Goal: Task Accomplishment & Management: Complete application form

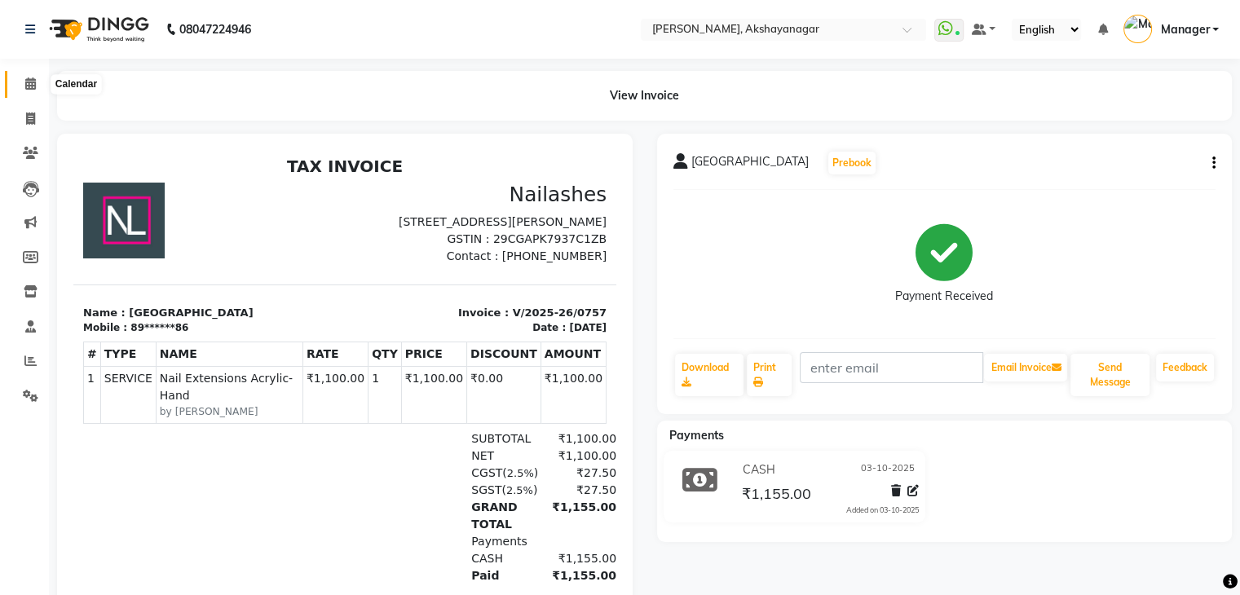
click at [33, 86] on icon at bounding box center [30, 83] width 11 height 12
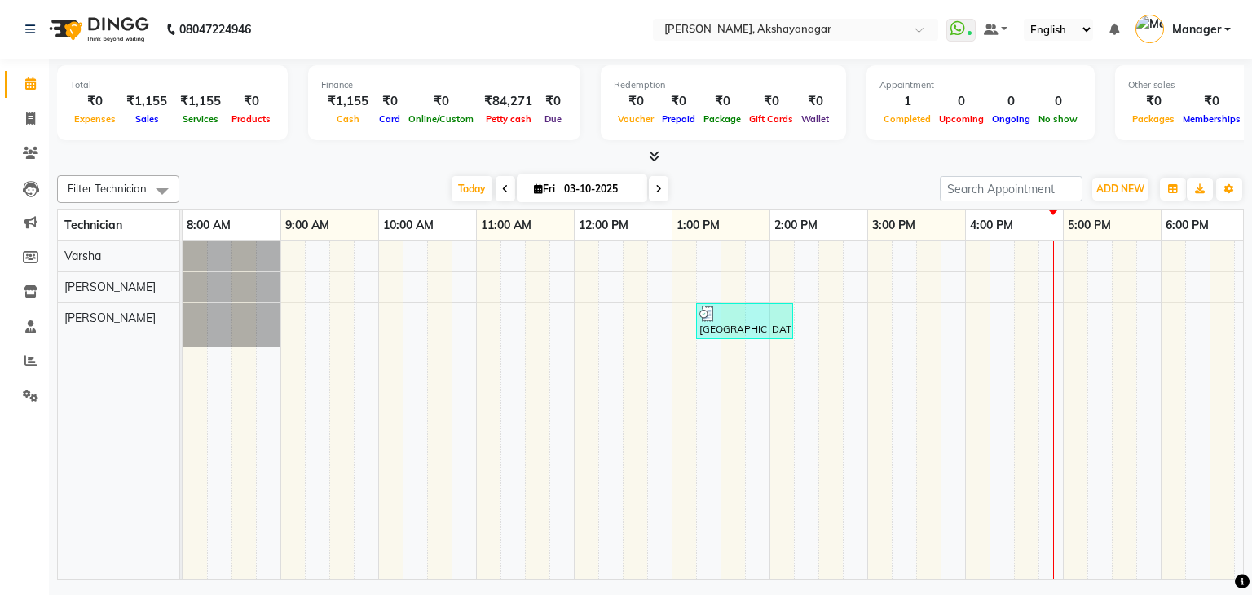
click at [287, 160] on div at bounding box center [650, 156] width 1187 height 17
click at [27, 119] on icon at bounding box center [30, 119] width 9 height 12
select select "service"
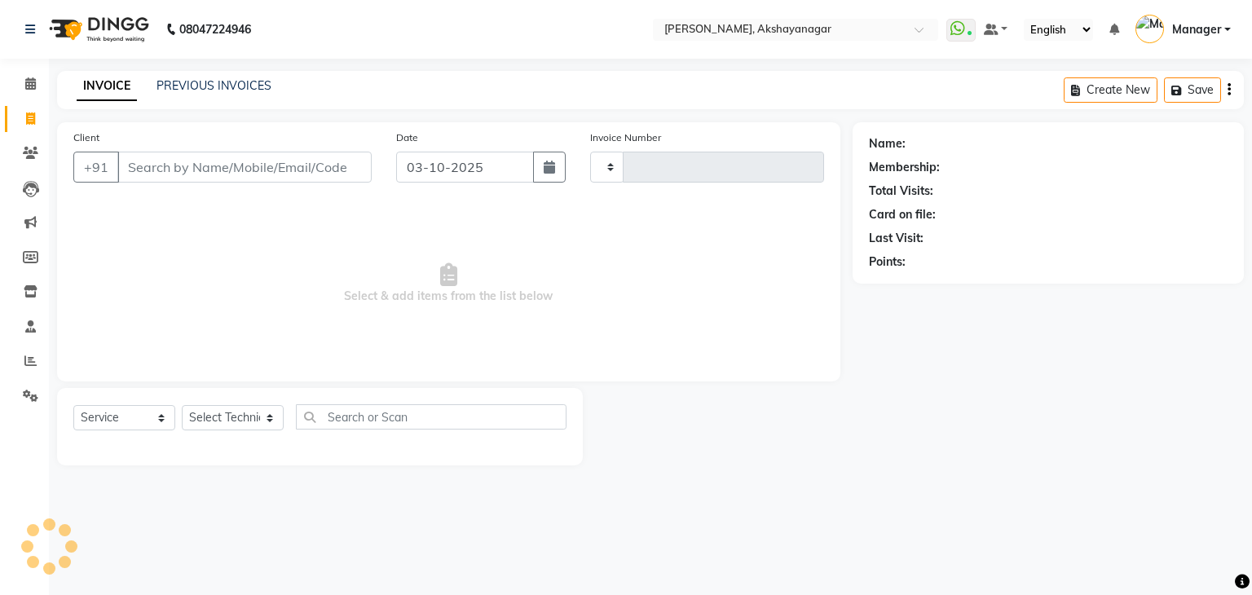
type input "0758"
select select "7395"
click at [210, 416] on select "Select Technician Manager [PERSON_NAME] [PERSON_NAME]" at bounding box center [233, 417] width 102 height 25
select select "86675"
click at [182, 406] on select "Select Technician Manager [PERSON_NAME] [PERSON_NAME]" at bounding box center [233, 417] width 102 height 25
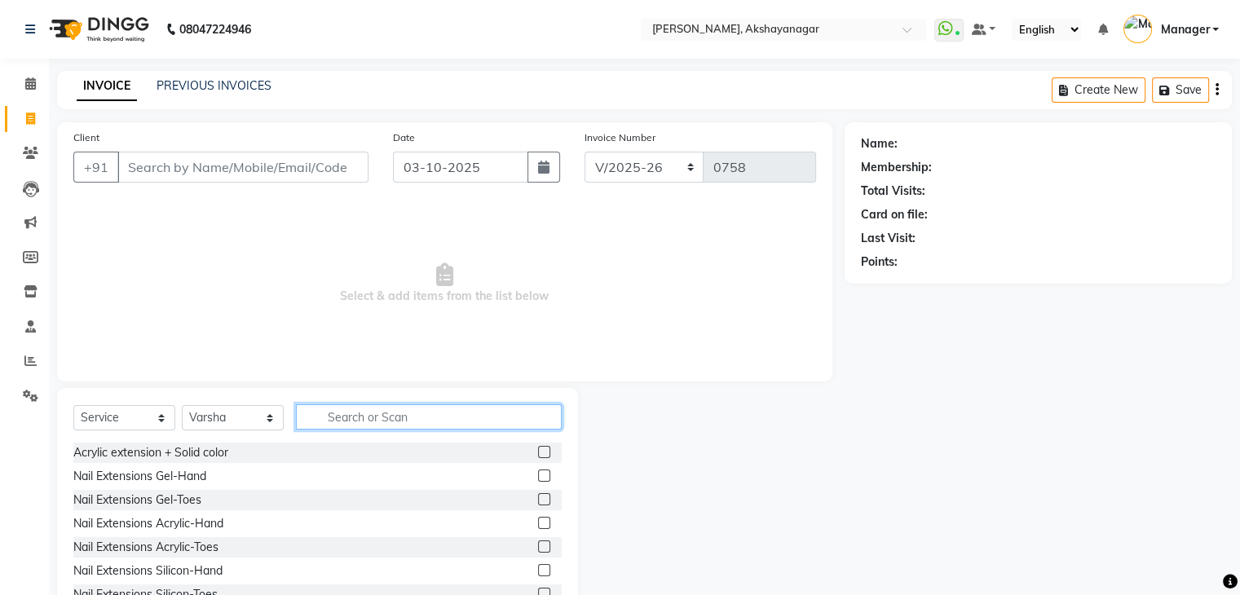
click at [341, 419] on input "text" at bounding box center [429, 416] width 266 height 25
type input "ext"
click at [538, 477] on label at bounding box center [544, 476] width 12 height 12
click at [538, 477] on input "checkbox" at bounding box center [543, 476] width 11 height 11
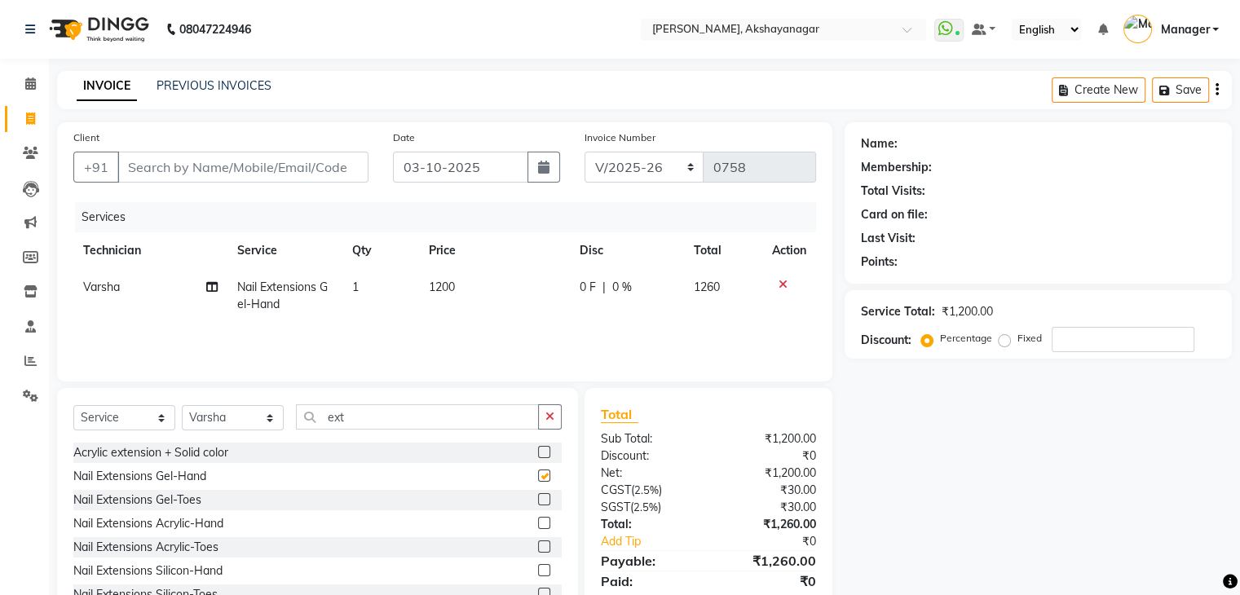
checkbox input "false"
click at [402, 421] on input "ext" at bounding box center [417, 416] width 243 height 25
type input "e"
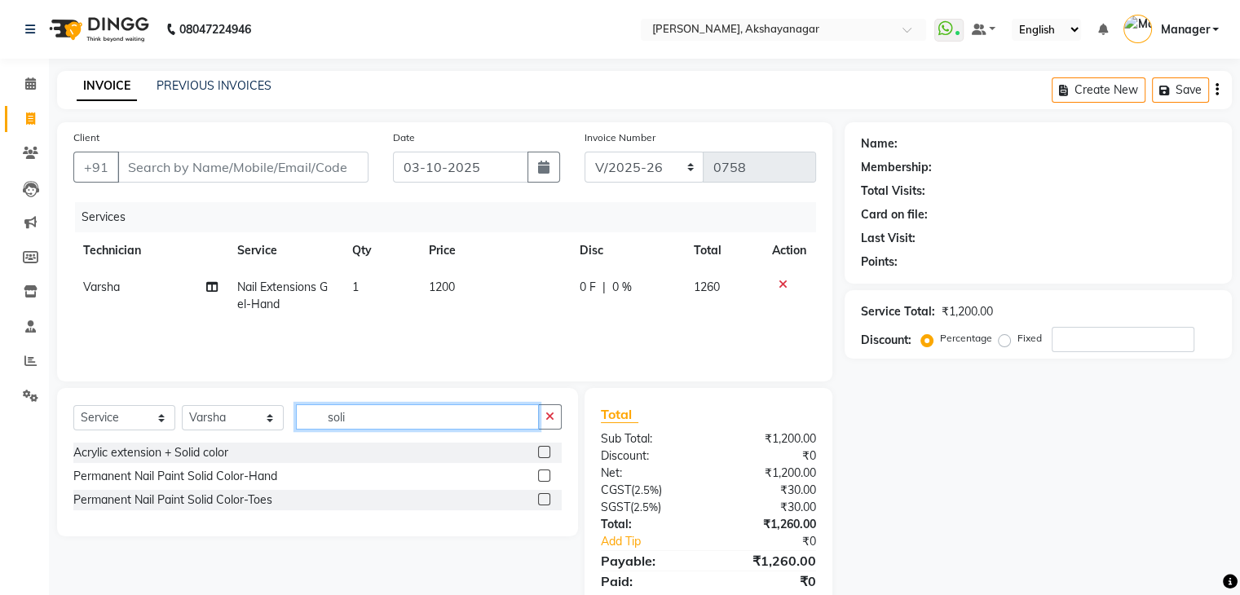
type input "soli"
click at [543, 476] on label at bounding box center [544, 476] width 12 height 12
click at [543, 476] on input "checkbox" at bounding box center [543, 476] width 11 height 11
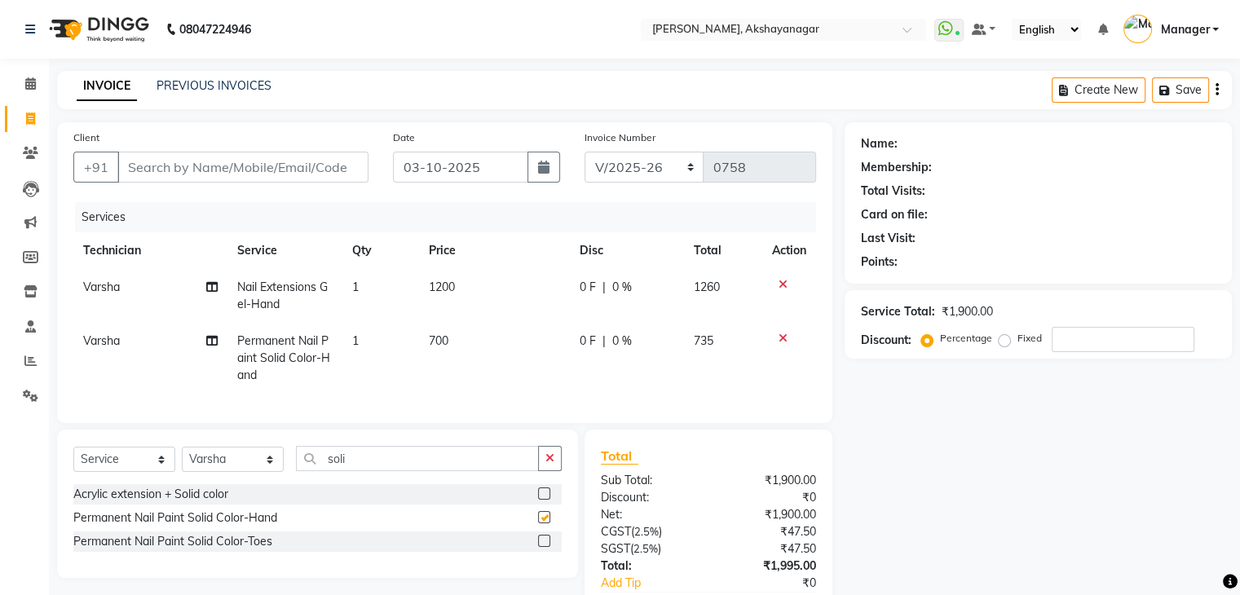
checkbox input "false"
click at [361, 471] on input "soli" at bounding box center [417, 458] width 243 height 25
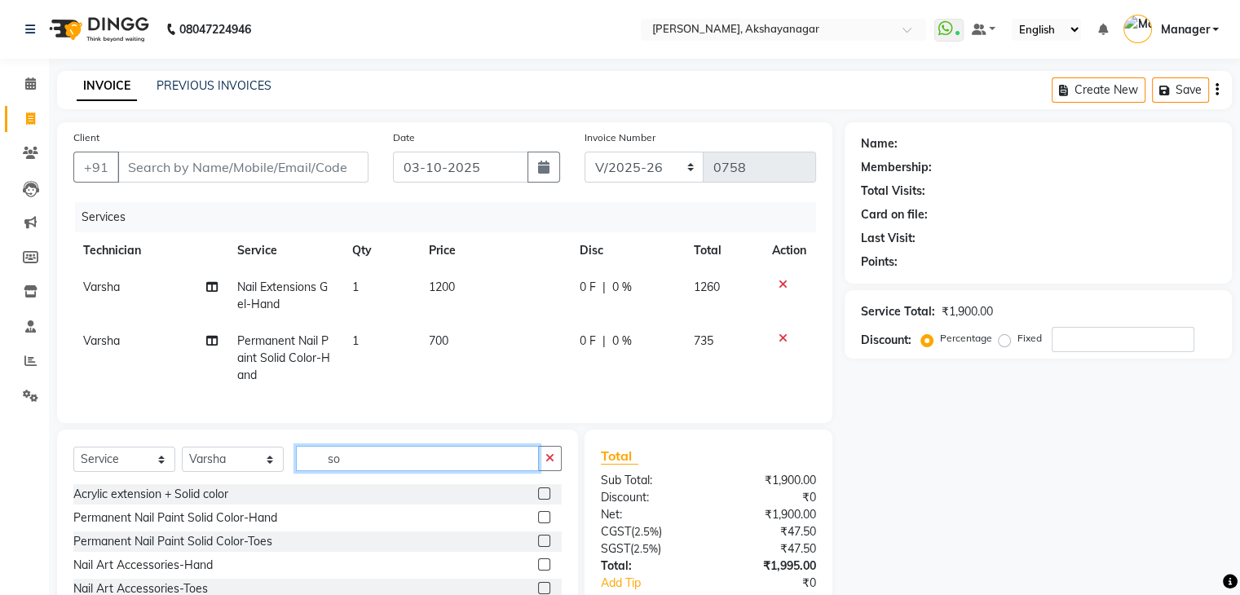
type input "s"
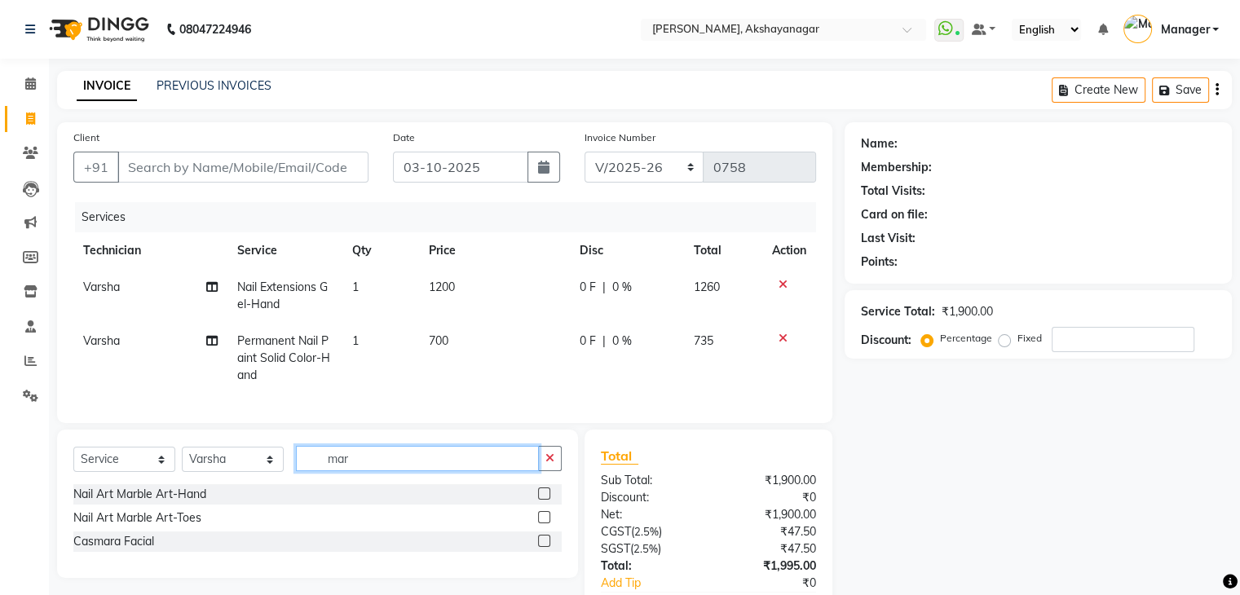
type input "mar"
click at [542, 500] on label at bounding box center [544, 494] width 12 height 12
click at [542, 500] on input "checkbox" at bounding box center [543, 494] width 11 height 11
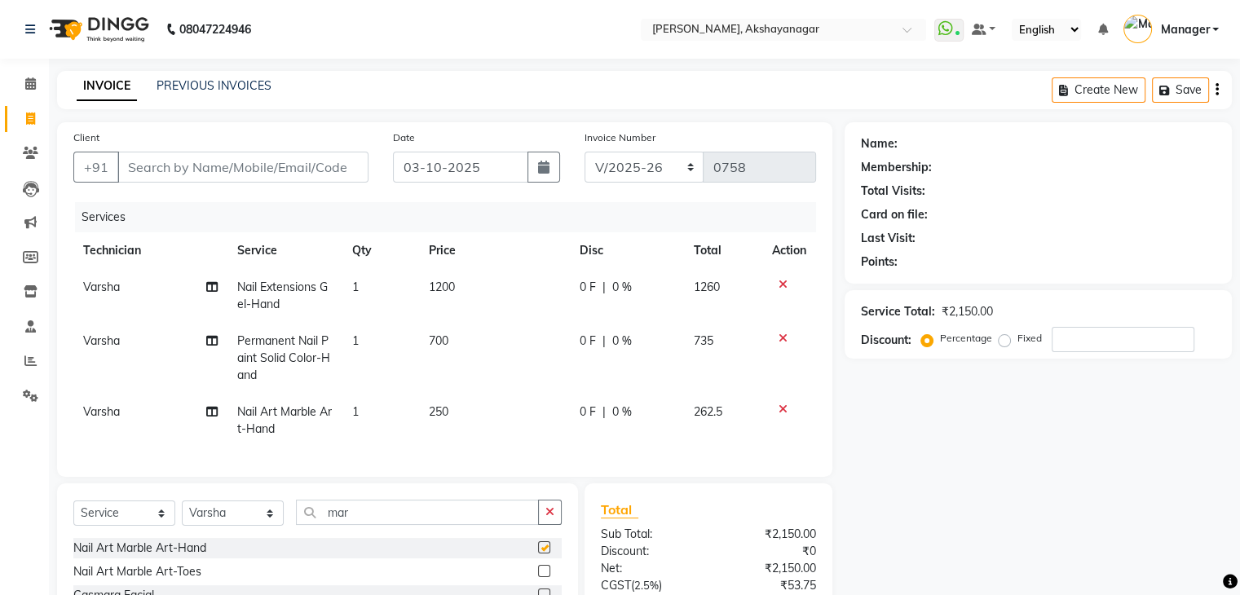
checkbox input "false"
click at [450, 411] on td "250" at bounding box center [494, 421] width 150 height 54
select select "86675"
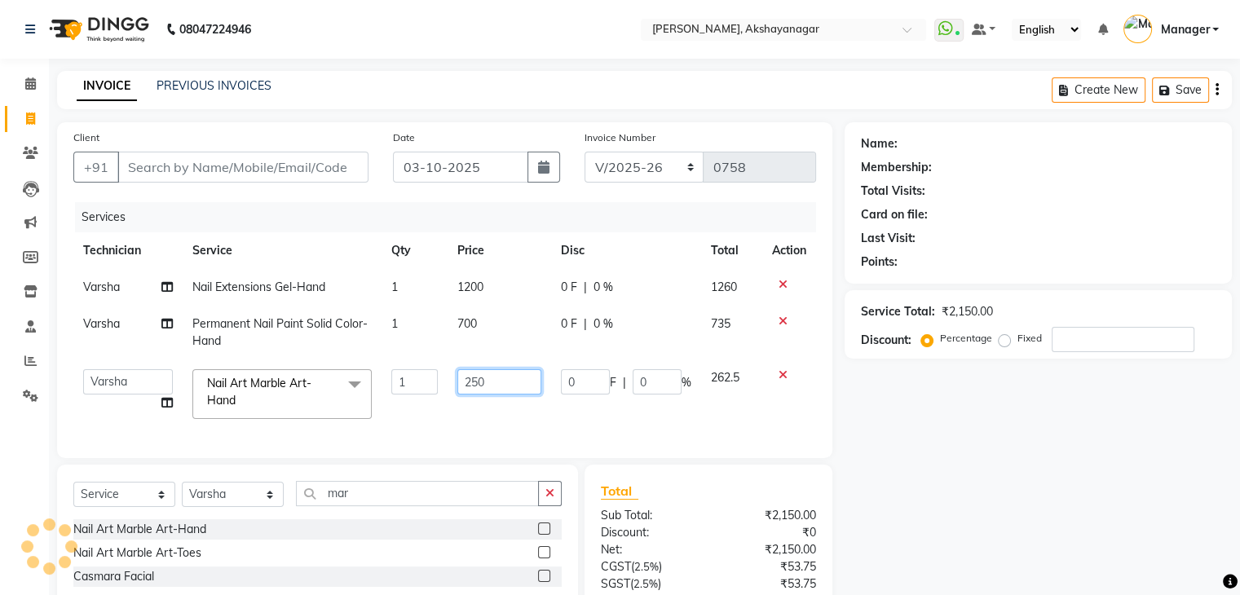
click at [487, 385] on input "250" at bounding box center [499, 381] width 84 height 25
type input "2"
type input "300"
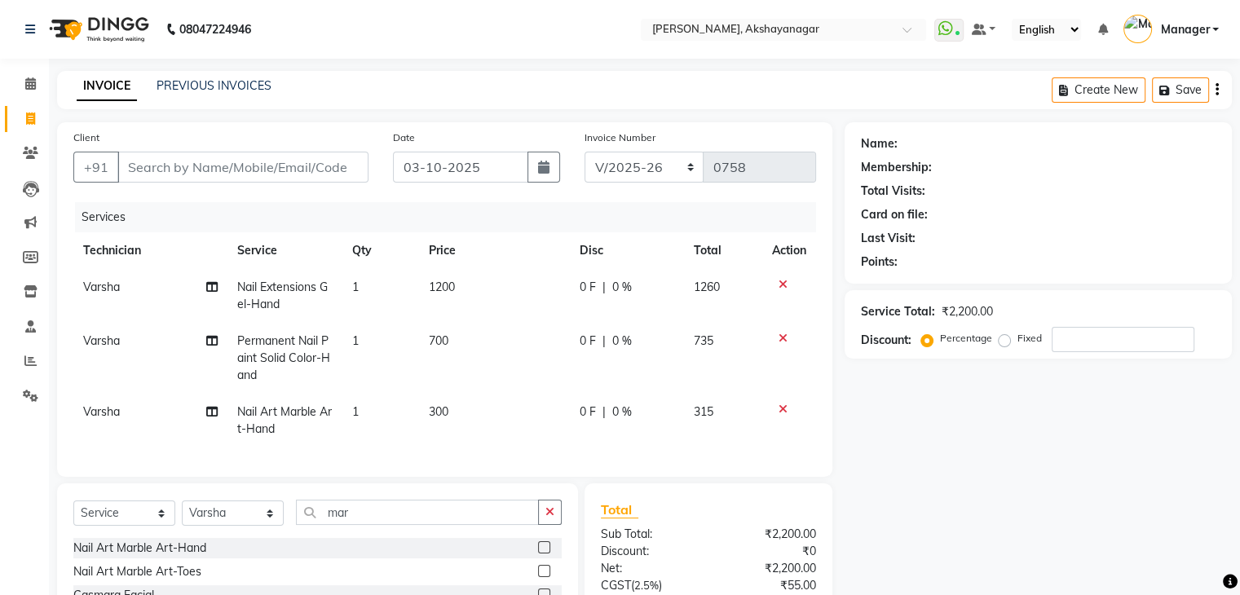
click at [353, 412] on span "1" at bounding box center [355, 411] width 7 height 15
select select "86675"
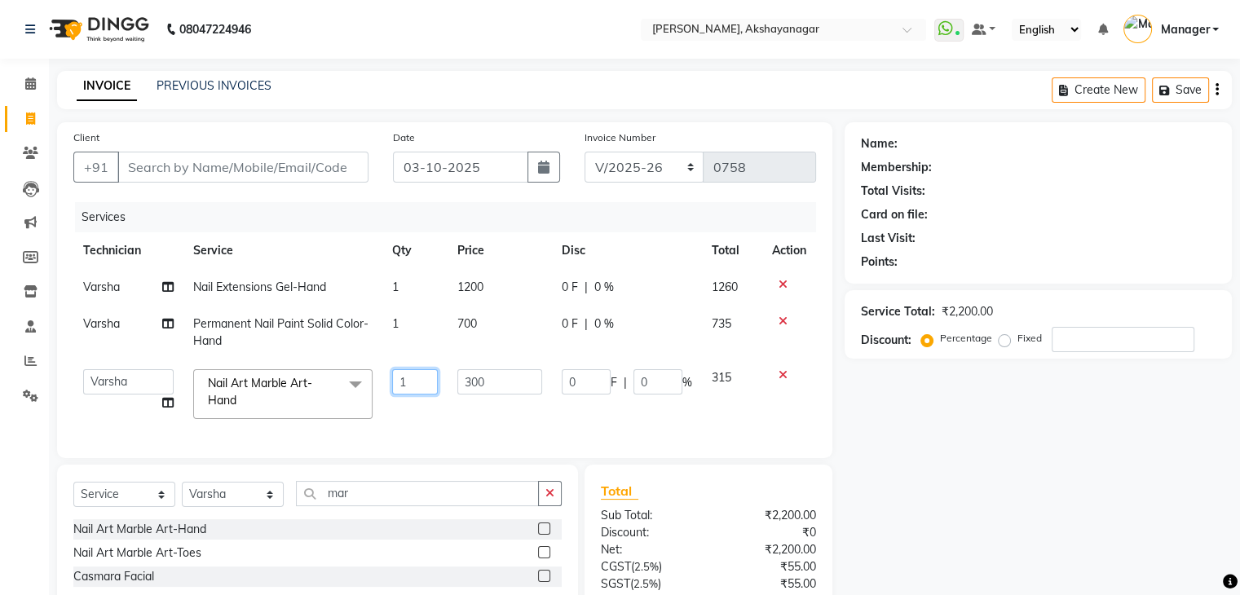
click at [418, 382] on input "1" at bounding box center [415, 381] width 46 height 25
type input "2"
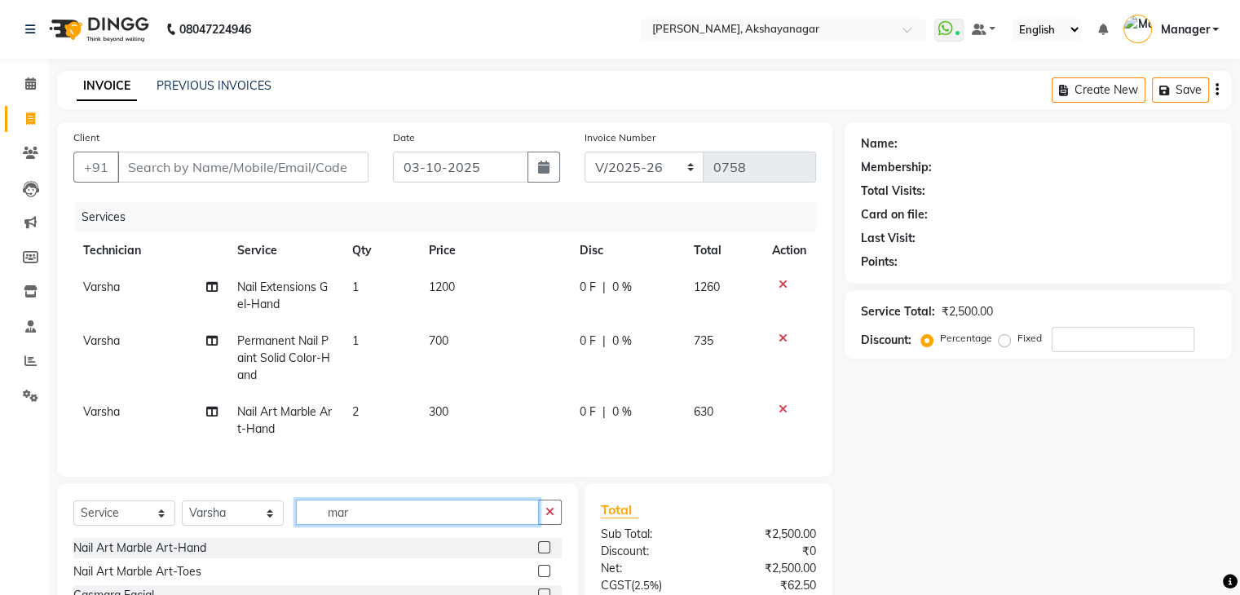
click at [396, 503] on div "Select Service Product Membership Package Voucher Prepaid Gift Card Select Tech…" at bounding box center [317, 558] width 521 height 148
type input "m"
type input "3d"
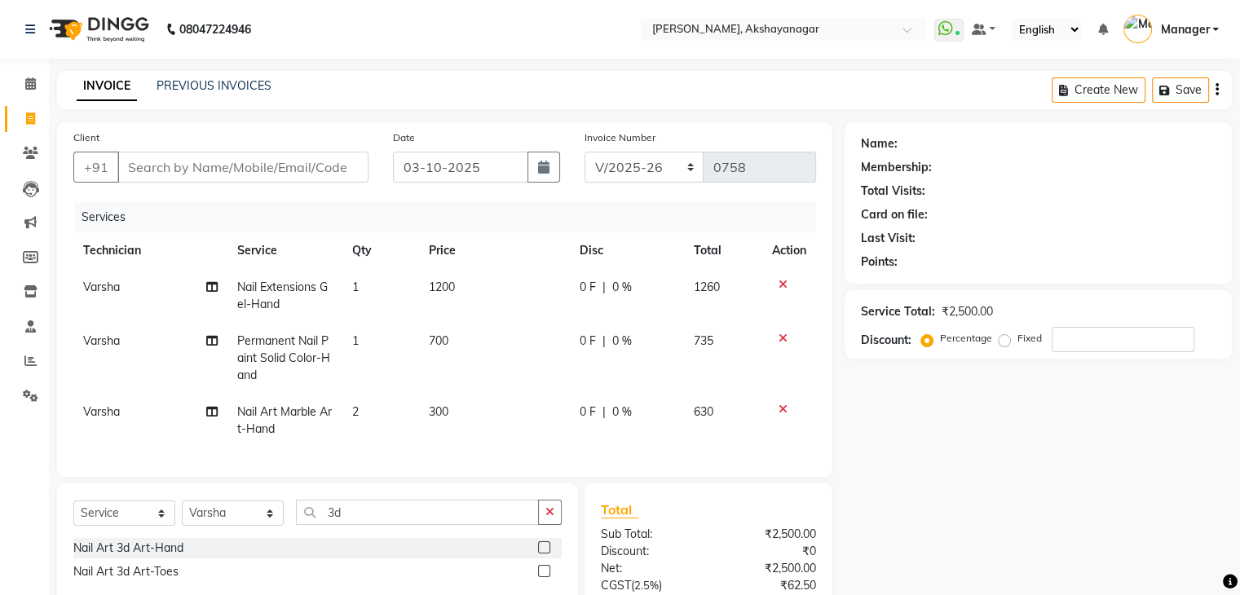
click at [542, 554] on label at bounding box center [544, 547] width 12 height 12
click at [542, 554] on input "checkbox" at bounding box center [543, 548] width 11 height 11
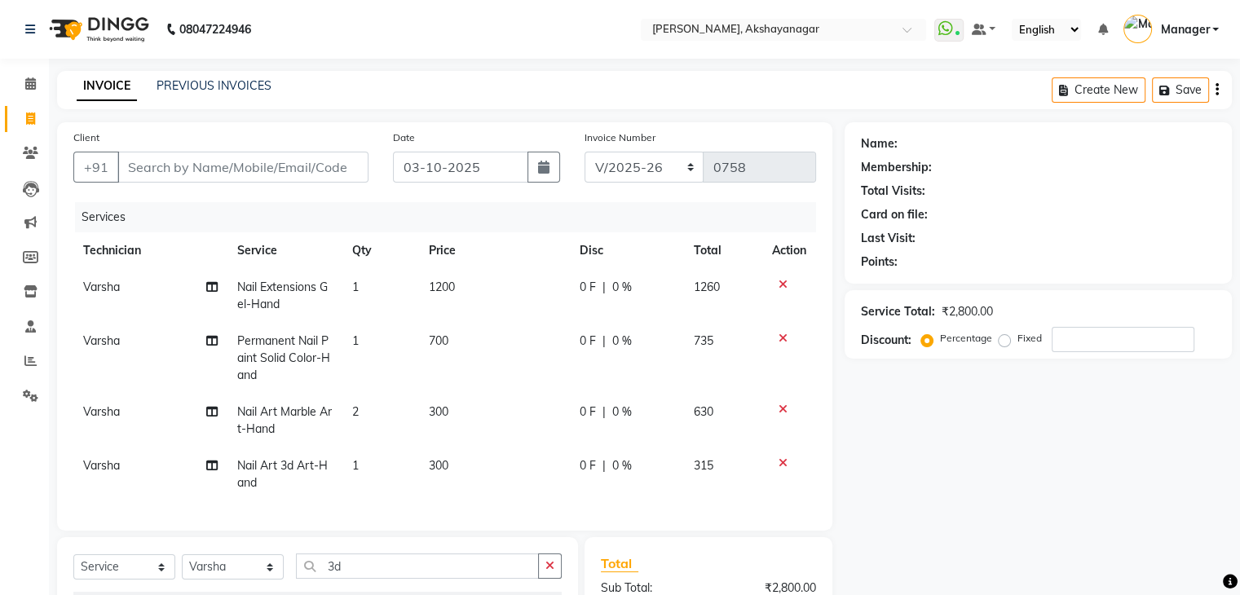
checkbox input "false"
click at [448, 410] on span "300" at bounding box center [439, 411] width 20 height 15
select select "86675"
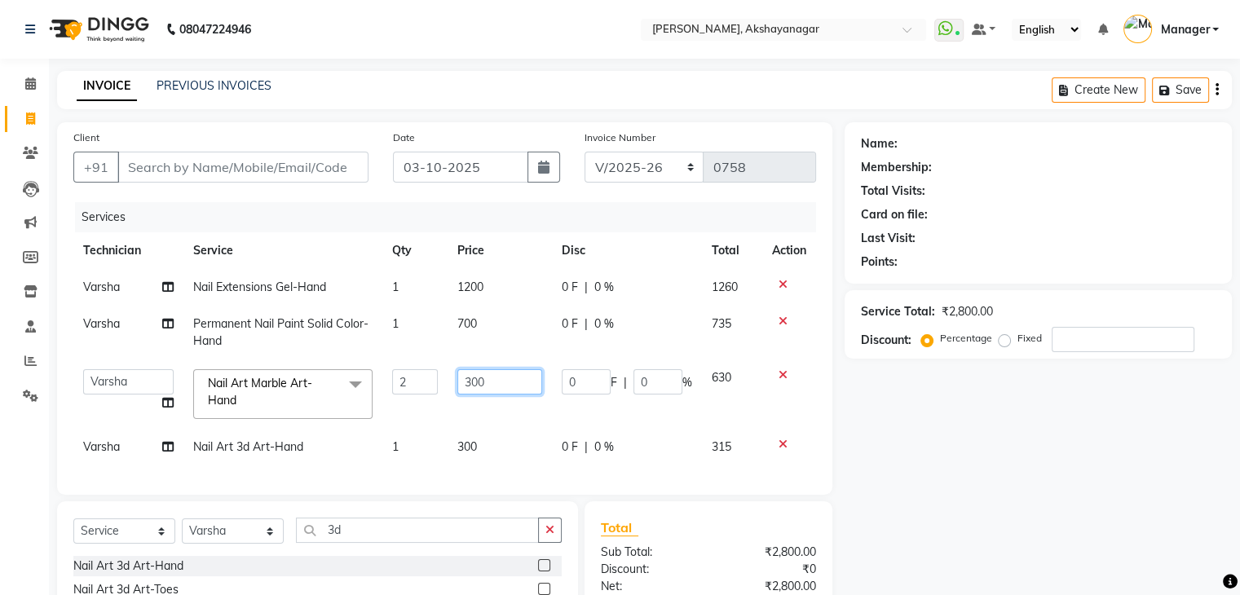
click at [493, 387] on input "300" at bounding box center [499, 381] width 85 height 25
type input "3"
type input "250"
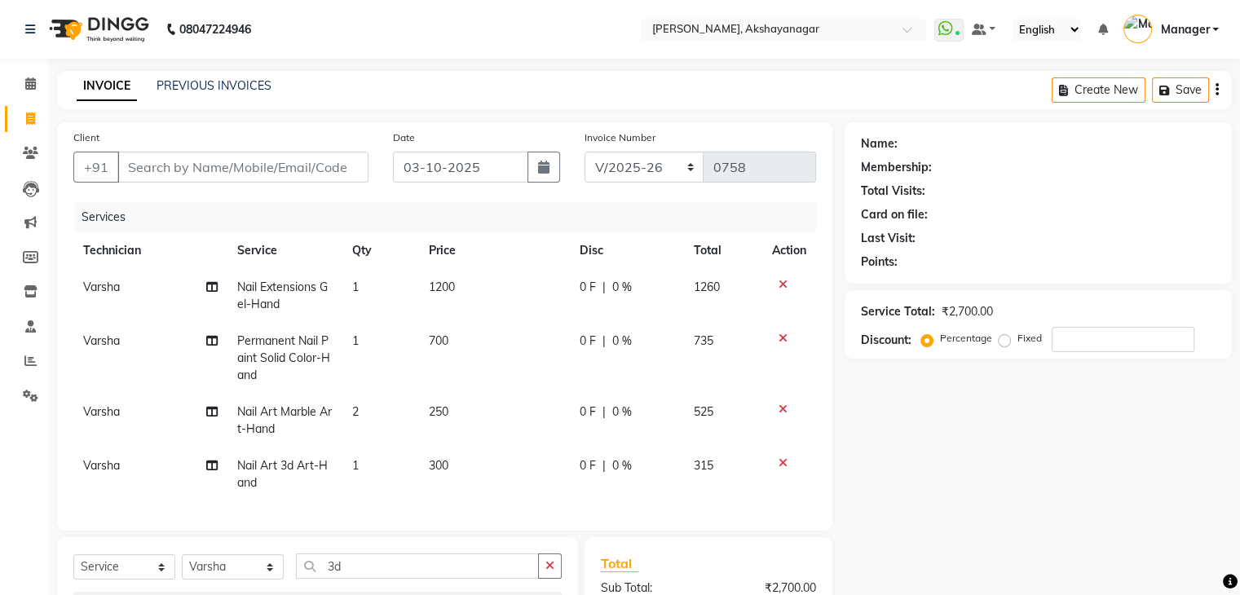
click at [491, 418] on td "250" at bounding box center [494, 421] width 150 height 54
select select "86675"
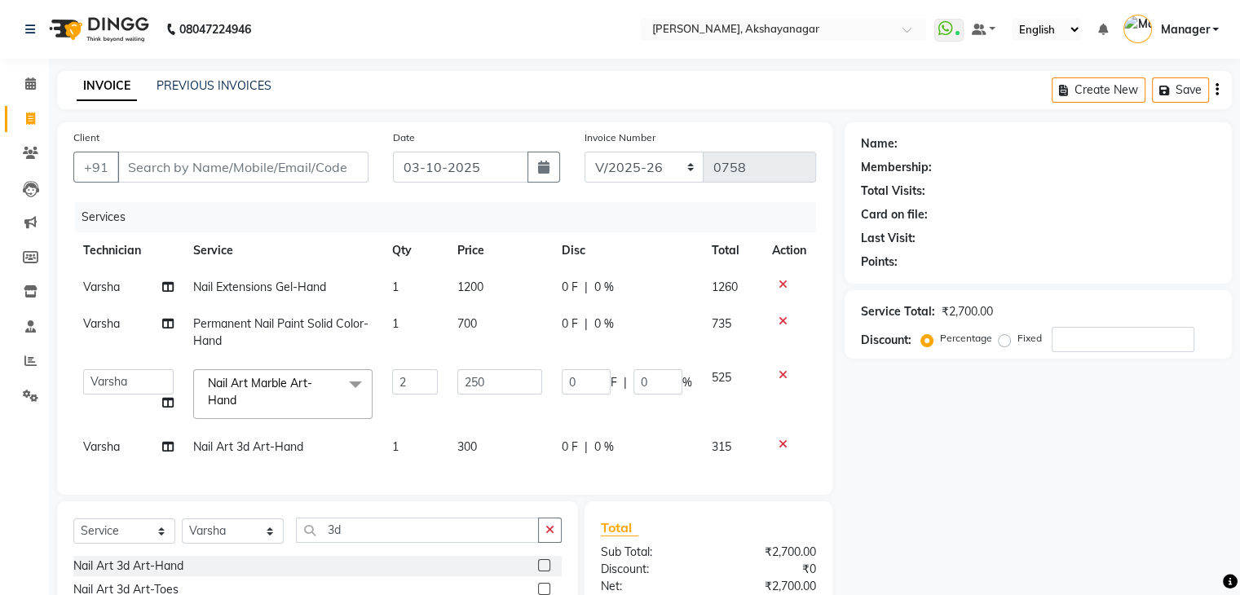
click at [399, 445] on td "1" at bounding box center [415, 447] width 66 height 37
select select "86675"
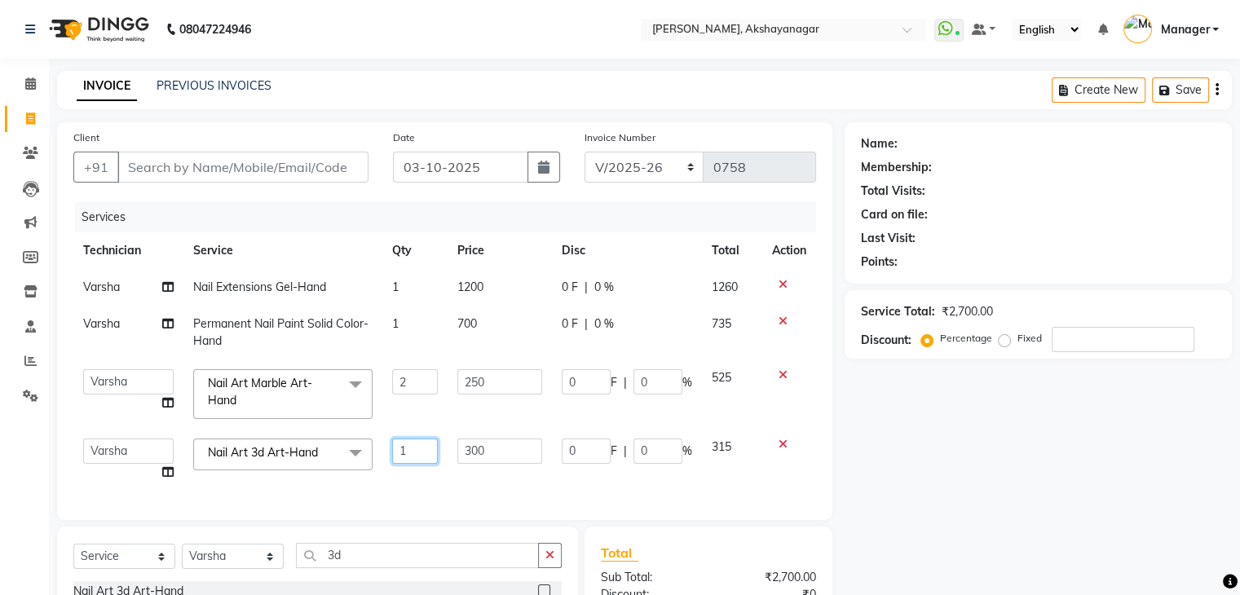
click at [410, 453] on input "1" at bounding box center [415, 451] width 46 height 25
type input "2"
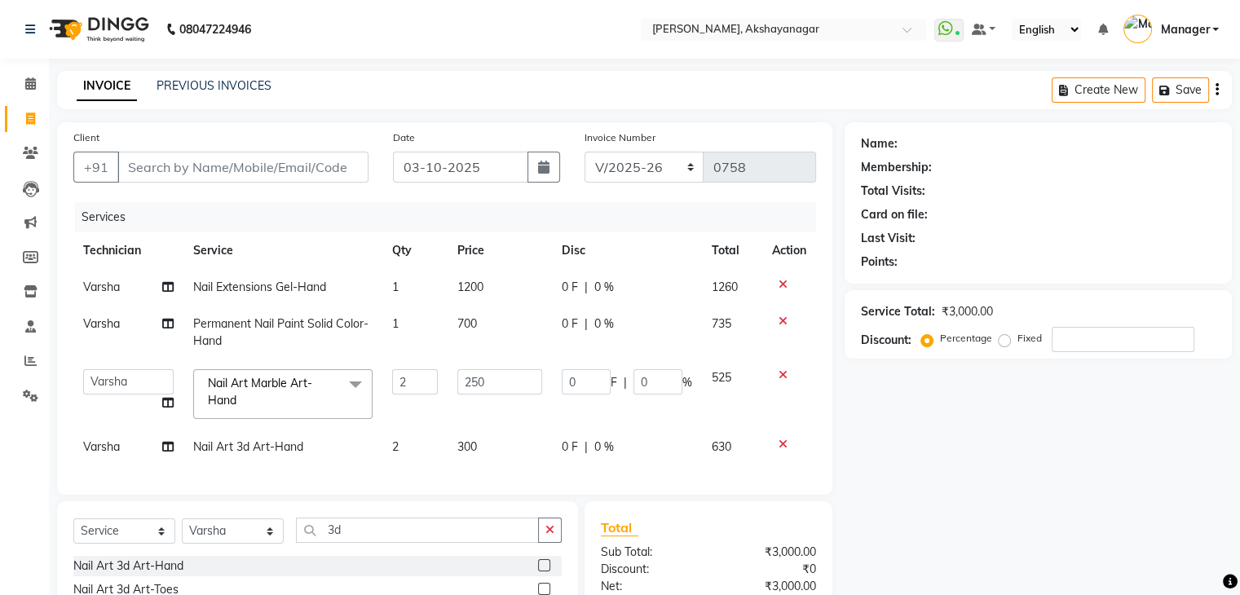
click at [451, 479] on div "Services Technician Service Qty Price Disc Total Action [PERSON_NAME] Nail Exte…" at bounding box center [444, 340] width 743 height 276
click at [367, 541] on input "3d" at bounding box center [417, 530] width 243 height 25
type input "3"
type input "stone"
click at [542, 572] on label at bounding box center [544, 565] width 12 height 12
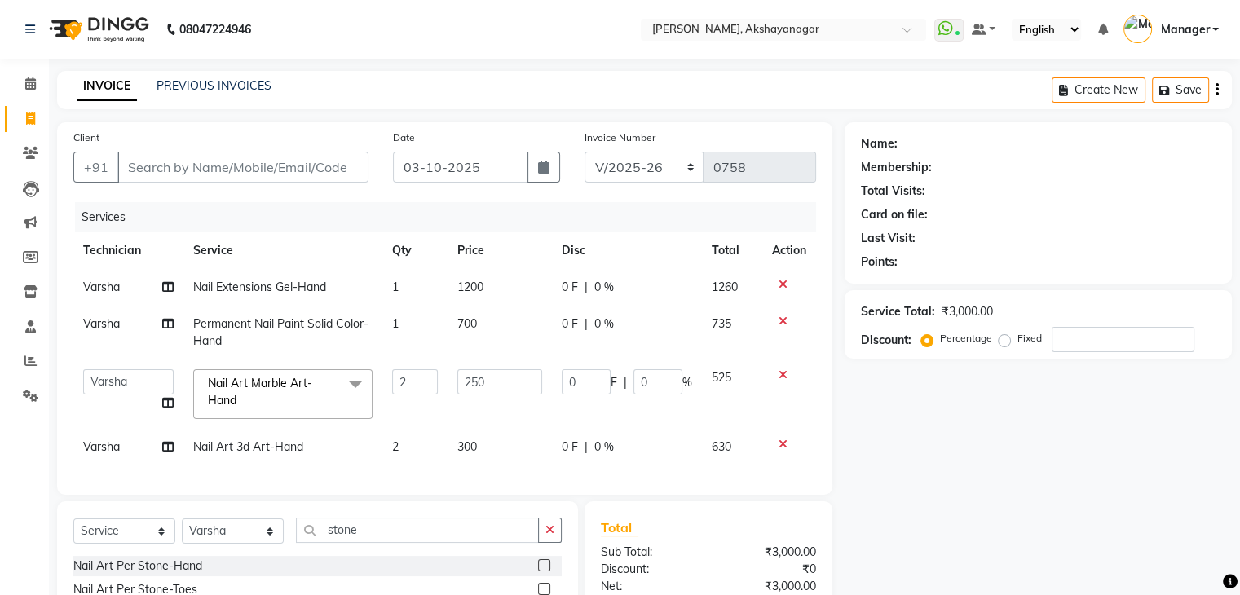
click at [542, 572] on input "checkbox" at bounding box center [543, 566] width 11 height 11
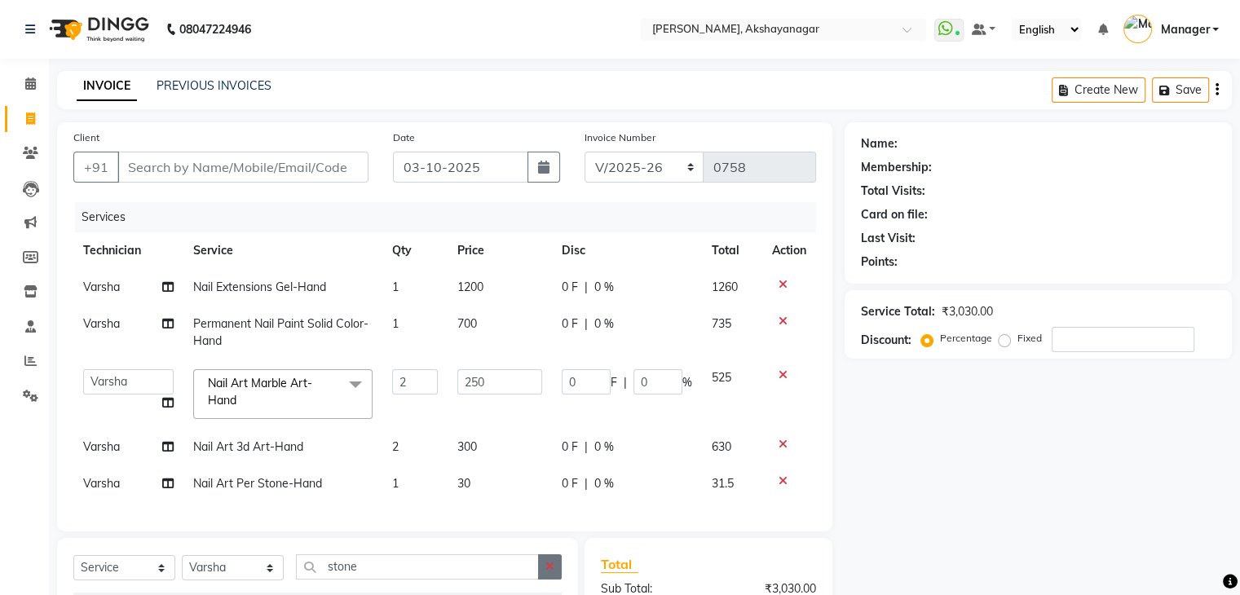
checkbox input "false"
click at [405, 481] on td "1" at bounding box center [415, 484] width 66 height 37
select select "86675"
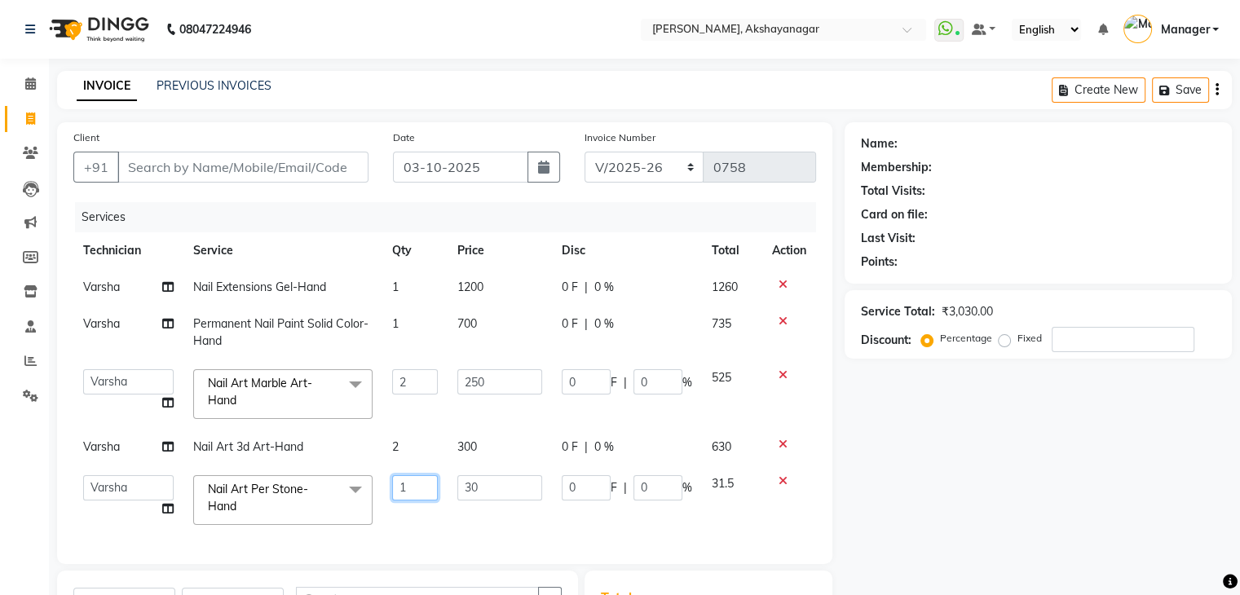
click at [406, 484] on input "1" at bounding box center [415, 487] width 46 height 25
type input "6"
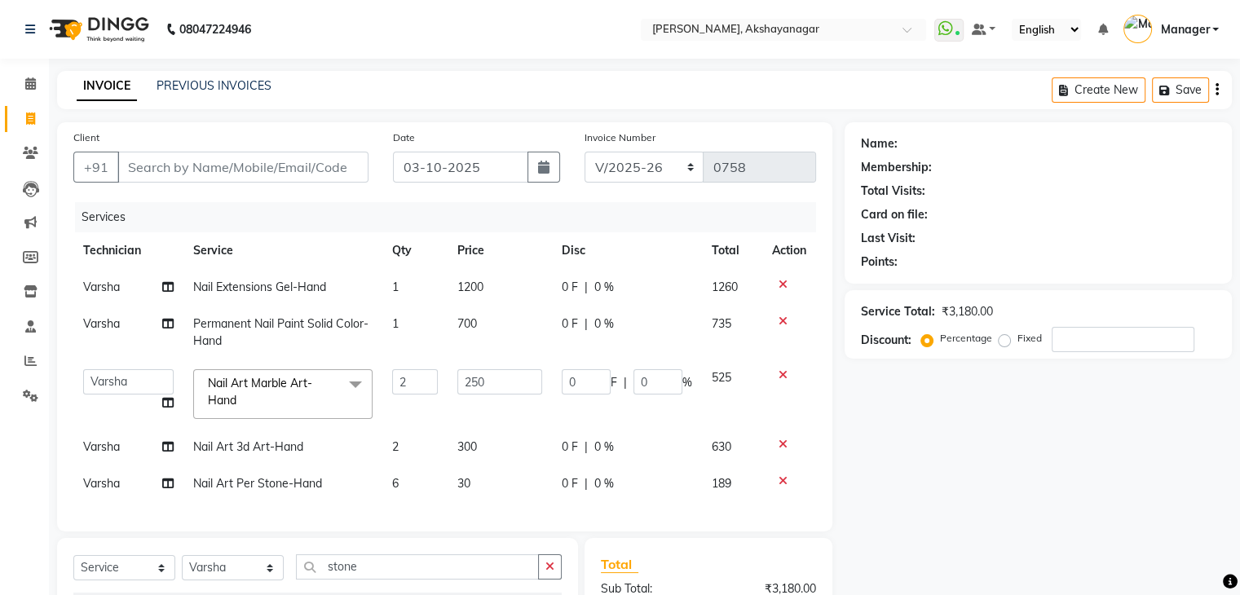
click at [445, 528] on div "Client +91 Date [DATE] Invoice Number BTH/2025-26 RED/2025-26 V/2025 V/[PHONE_N…" at bounding box center [444, 326] width 775 height 409
click at [939, 431] on div "Name: Membership: Total Visits: Card on file: Last Visit: Points: Service Total…" at bounding box center [1045, 450] width 400 height 656
click at [228, 167] on input "Client" at bounding box center [242, 167] width 251 height 31
type input "8"
type input "0"
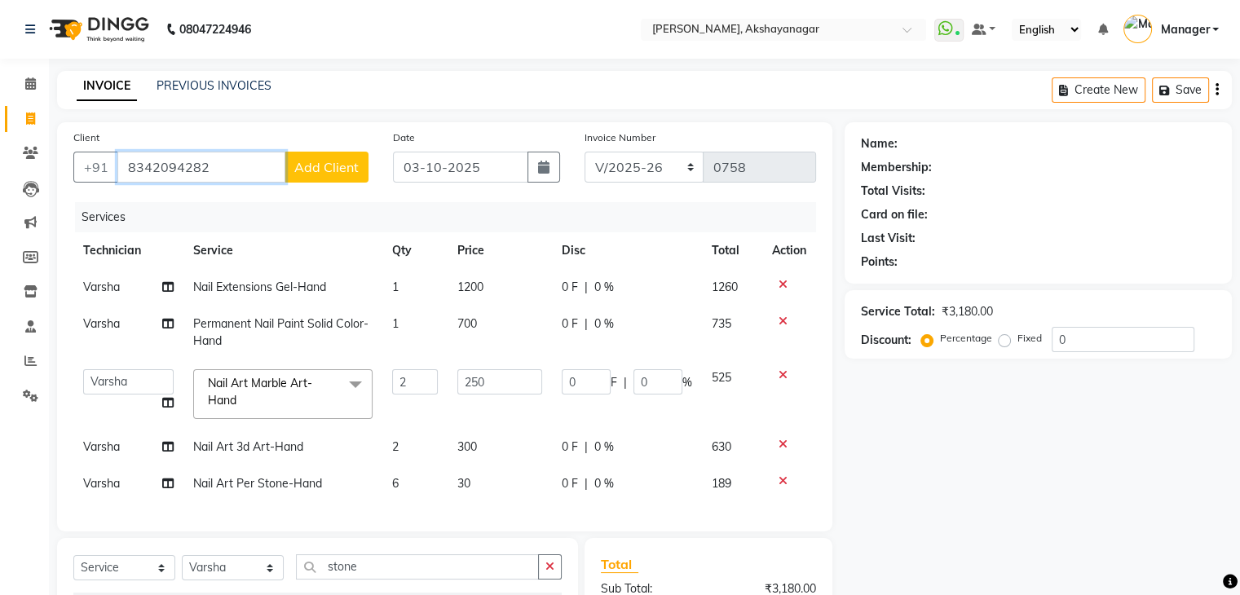
type input "8342094282"
click at [295, 183] on div "Client [PHONE_NUMBER] Add Client" at bounding box center [221, 162] width 320 height 67
click at [338, 180] on button "Add Client" at bounding box center [327, 167] width 84 height 31
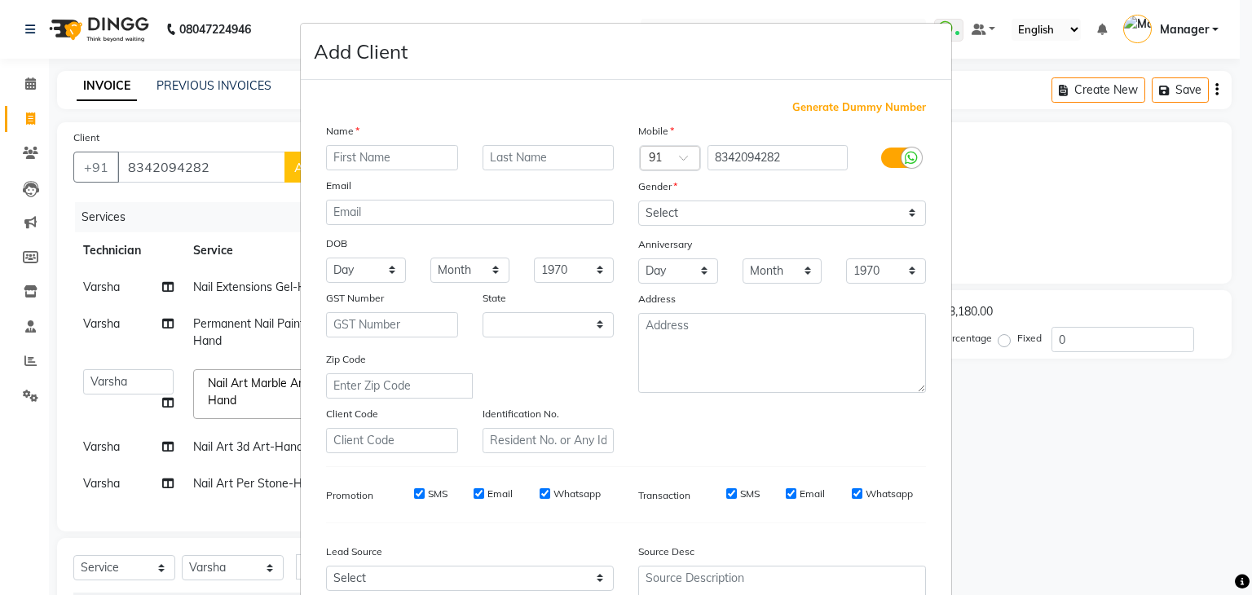
select select "21"
click at [387, 161] on input "text" at bounding box center [392, 157] width 132 height 25
type input "Nikatha"
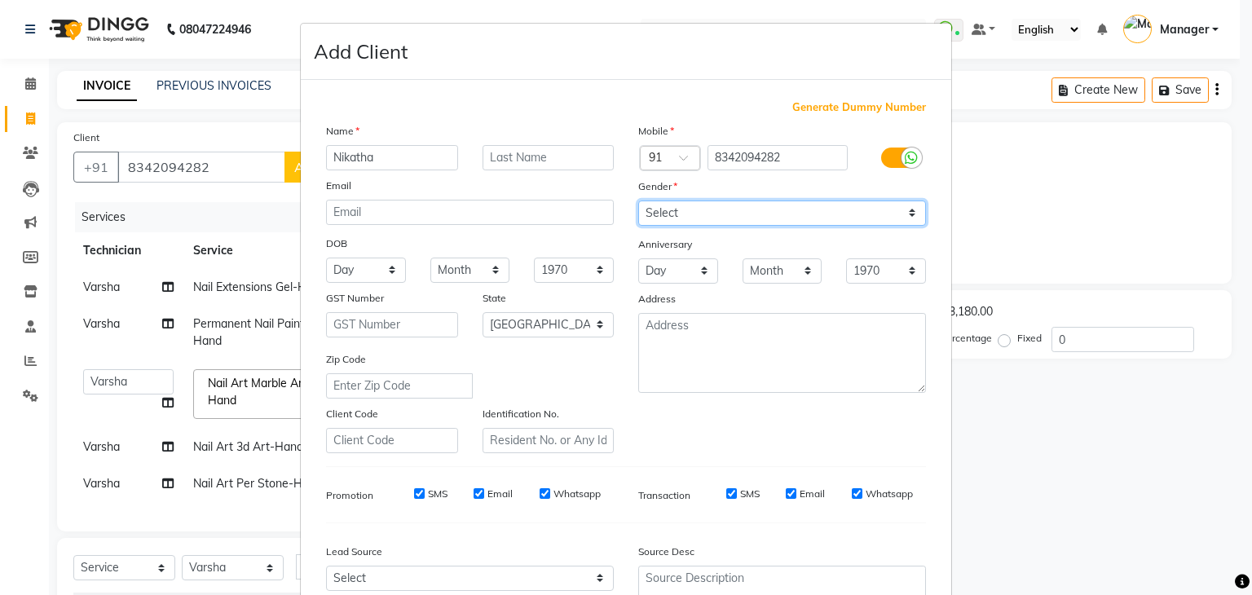
click at [760, 213] on select "Select [DEMOGRAPHIC_DATA] [DEMOGRAPHIC_DATA] Other Prefer Not To Say" at bounding box center [782, 213] width 288 height 25
select select "[DEMOGRAPHIC_DATA]"
click at [638, 201] on select "Select [DEMOGRAPHIC_DATA] [DEMOGRAPHIC_DATA] Other Prefer Not To Say" at bounding box center [782, 213] width 288 height 25
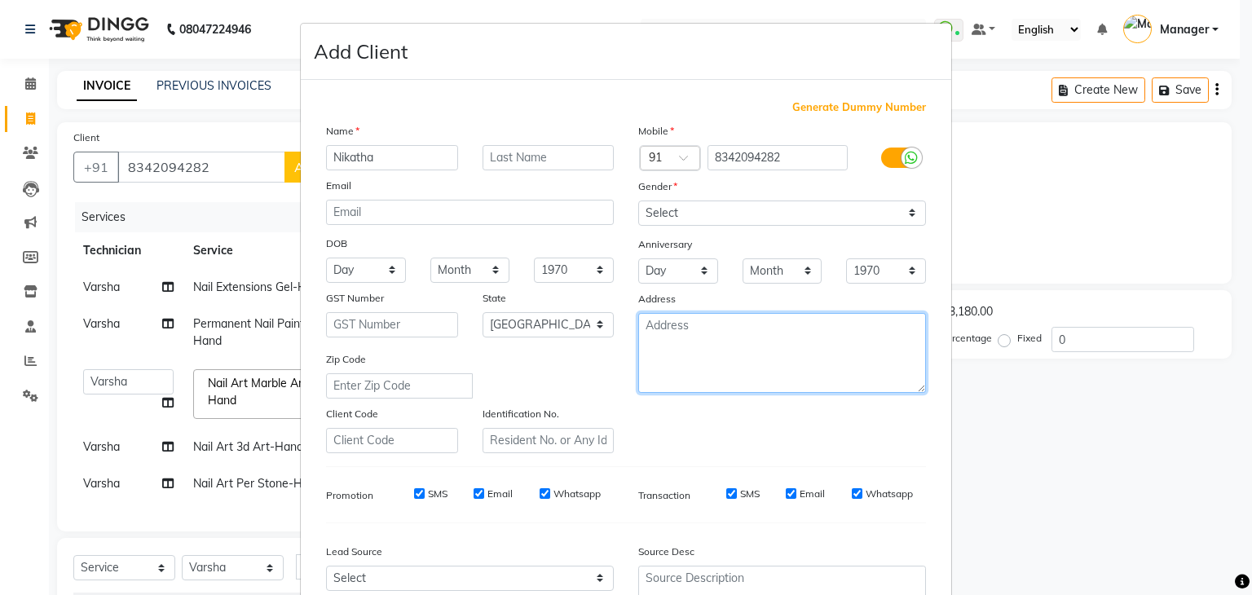
click at [734, 393] on textarea at bounding box center [782, 353] width 288 height 80
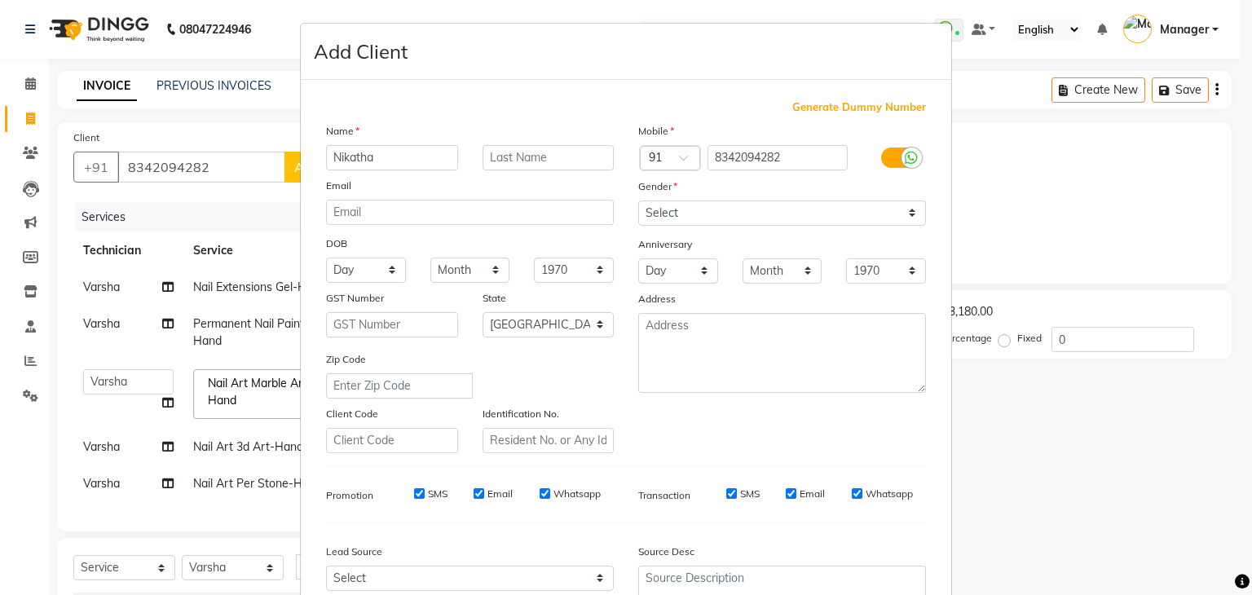
click at [734, 435] on div "Mobile Country Code × 91 8342094282 Gender Select [DEMOGRAPHIC_DATA] [DEMOGRAPH…" at bounding box center [782, 287] width 312 height 331
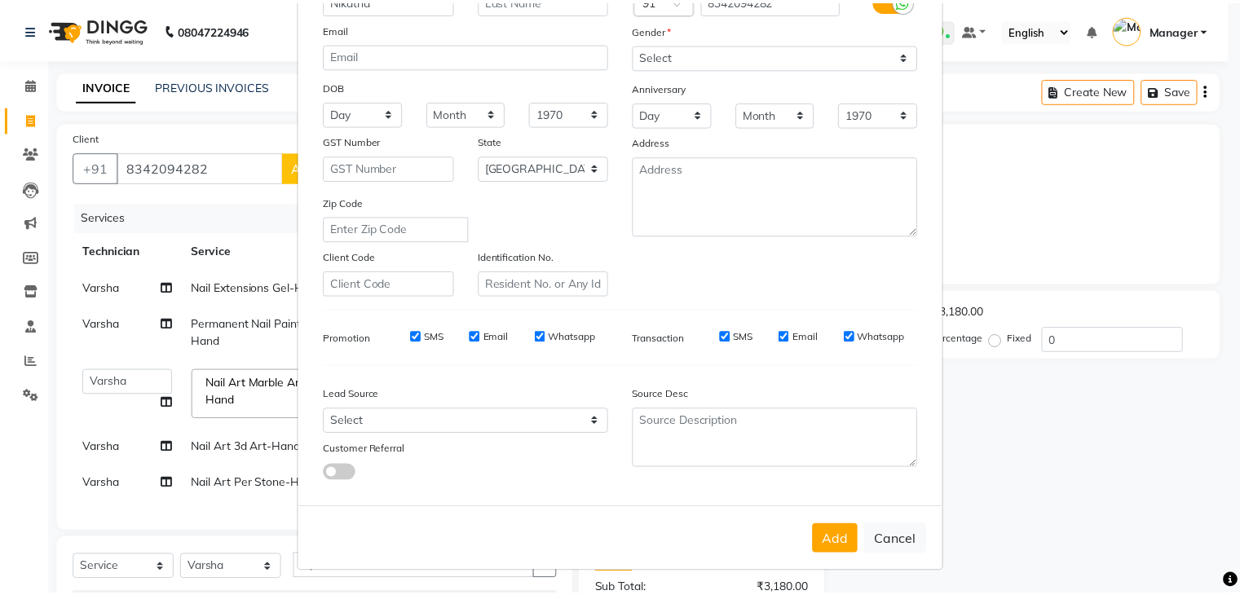
scroll to position [166, 0]
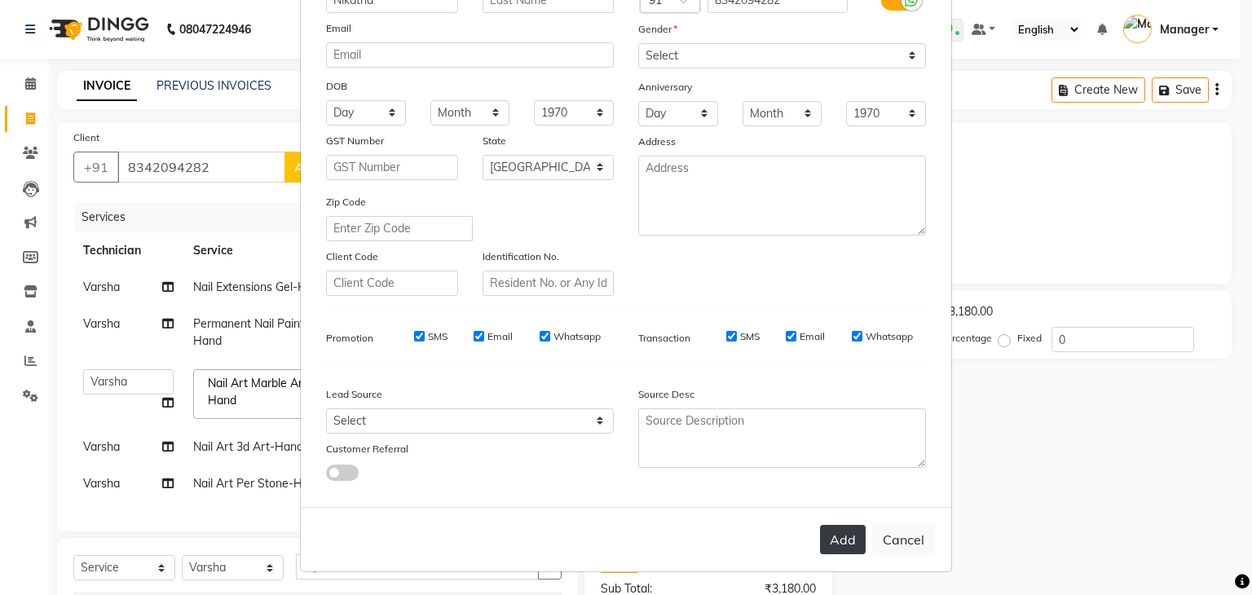
click at [837, 536] on button "Add" at bounding box center [843, 539] width 46 height 29
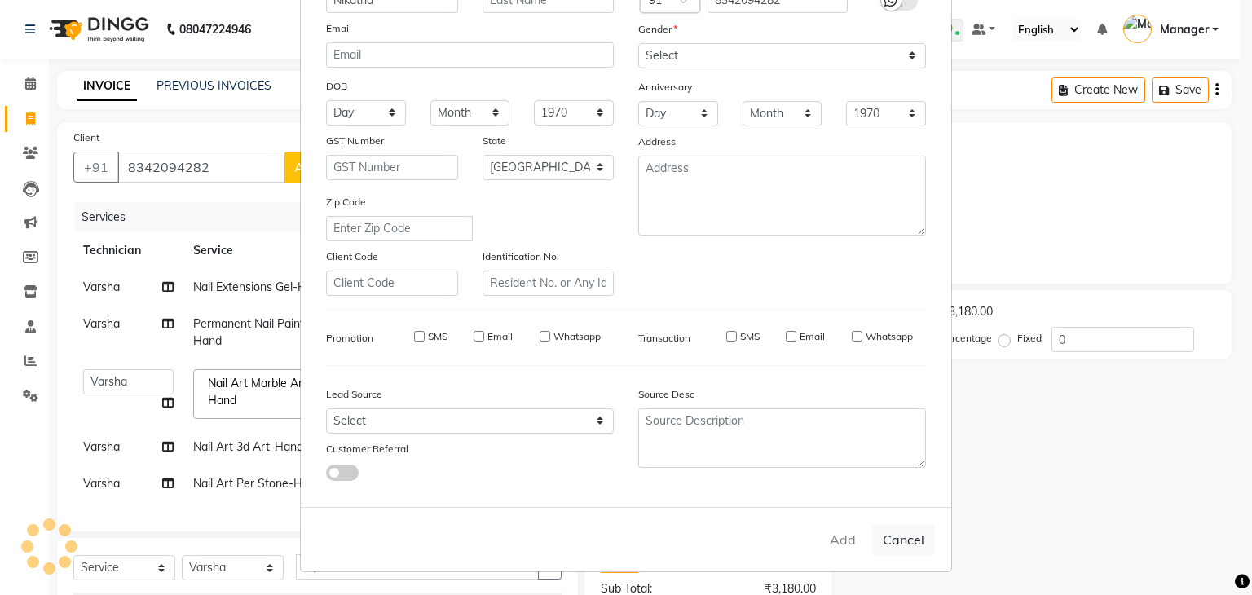
type input "83******82"
select select
select select "null"
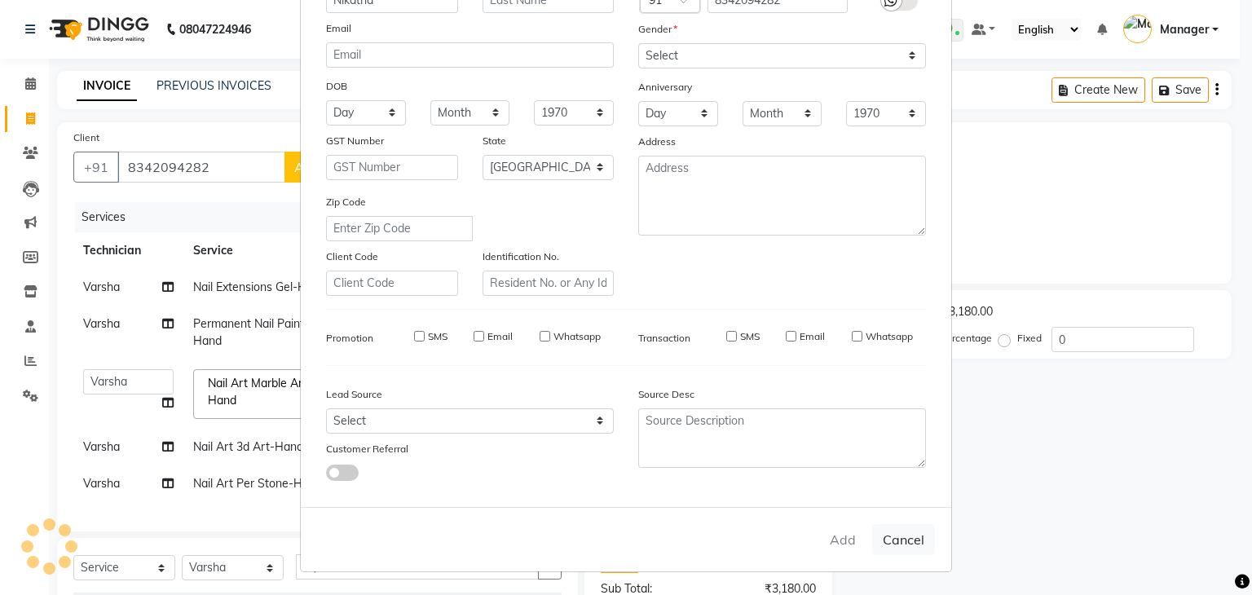
select select
checkbox input "false"
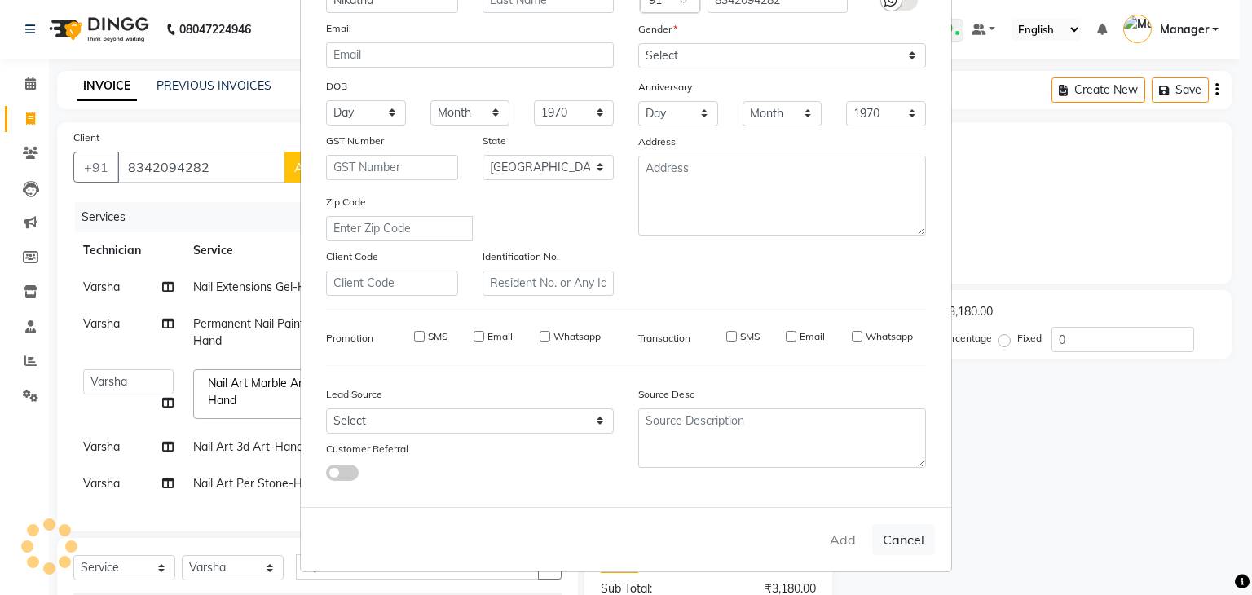
checkbox input "false"
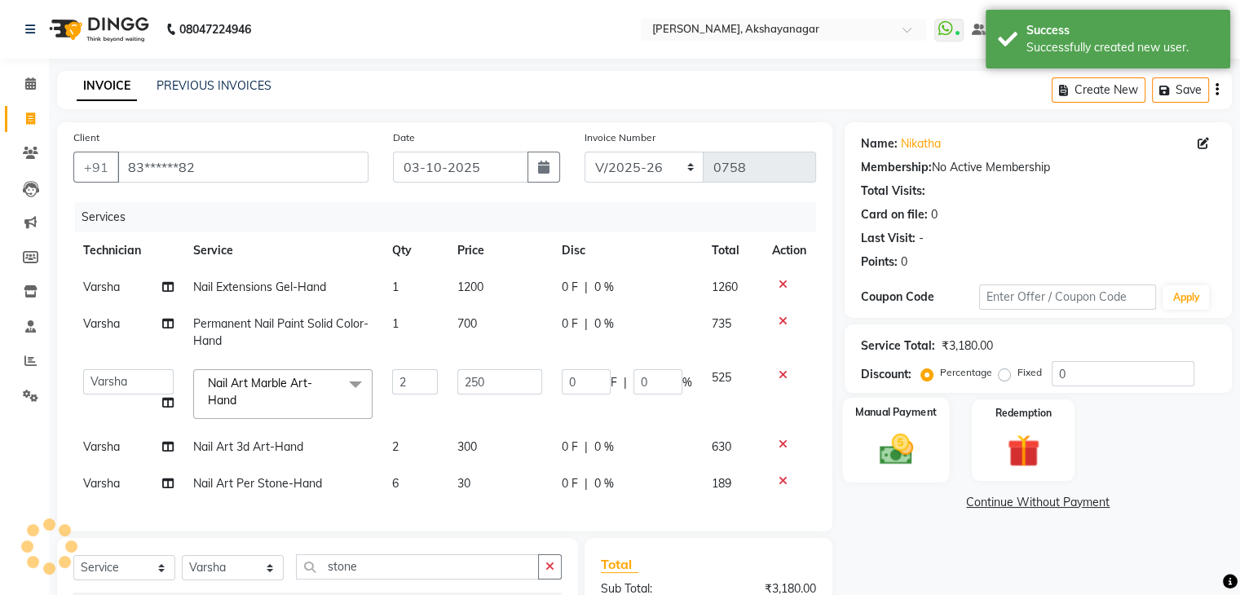
click at [903, 422] on div "Manual Payment" at bounding box center [895, 440] width 107 height 84
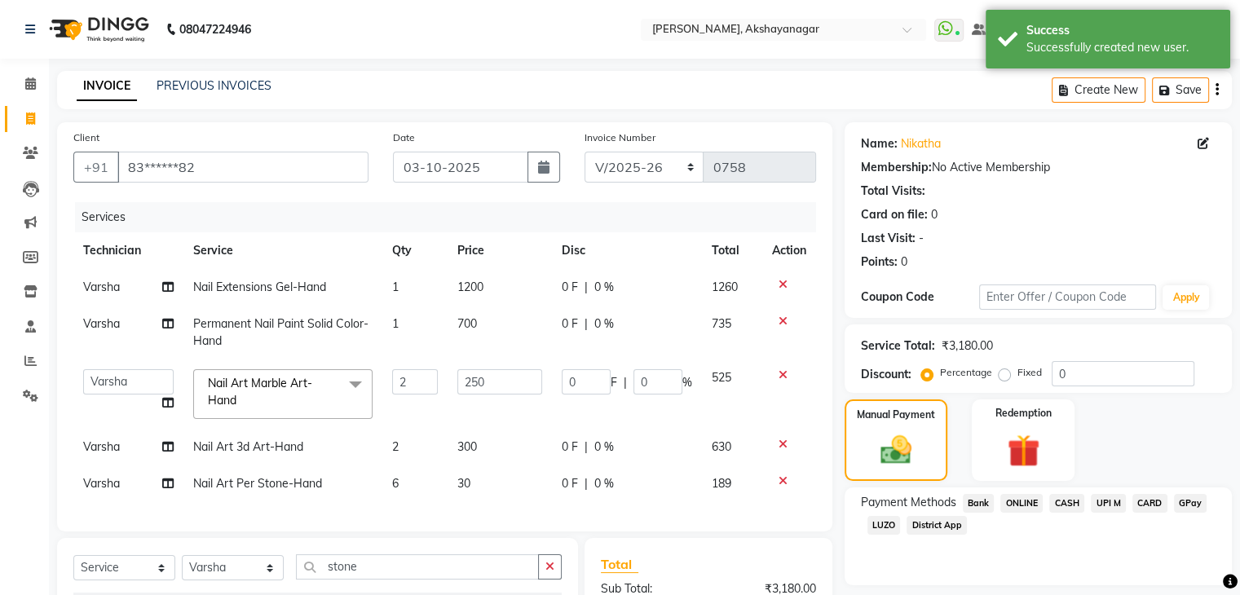
click at [1112, 503] on span "UPI M" at bounding box center [1108, 503] width 35 height 19
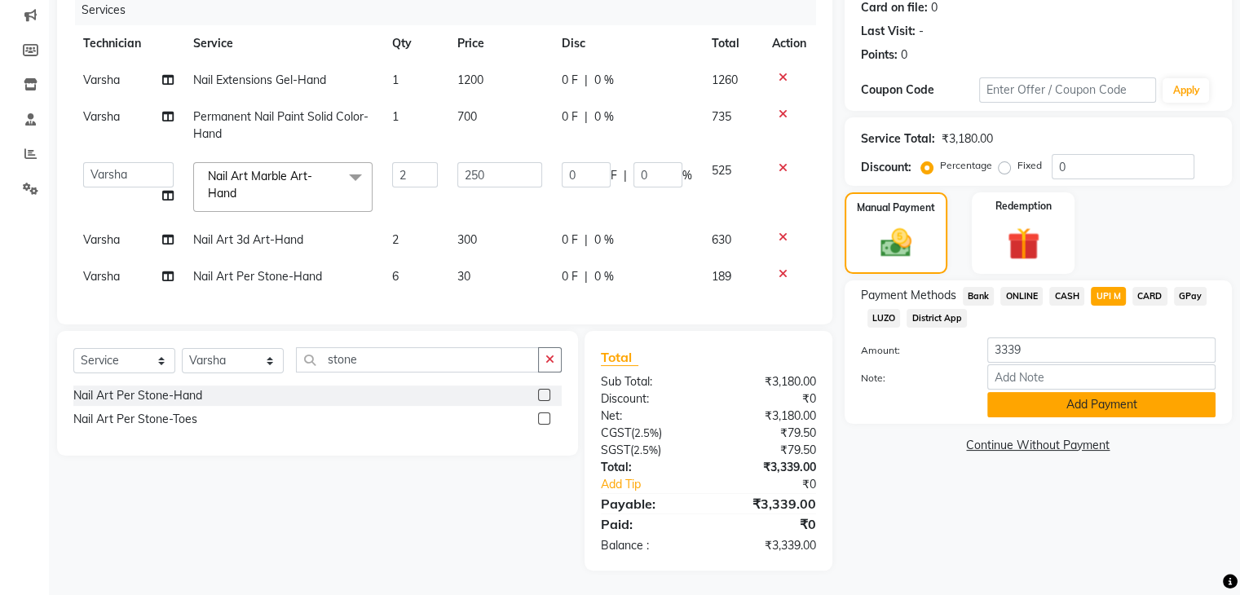
click at [1112, 395] on button "Add Payment" at bounding box center [1101, 404] width 228 height 25
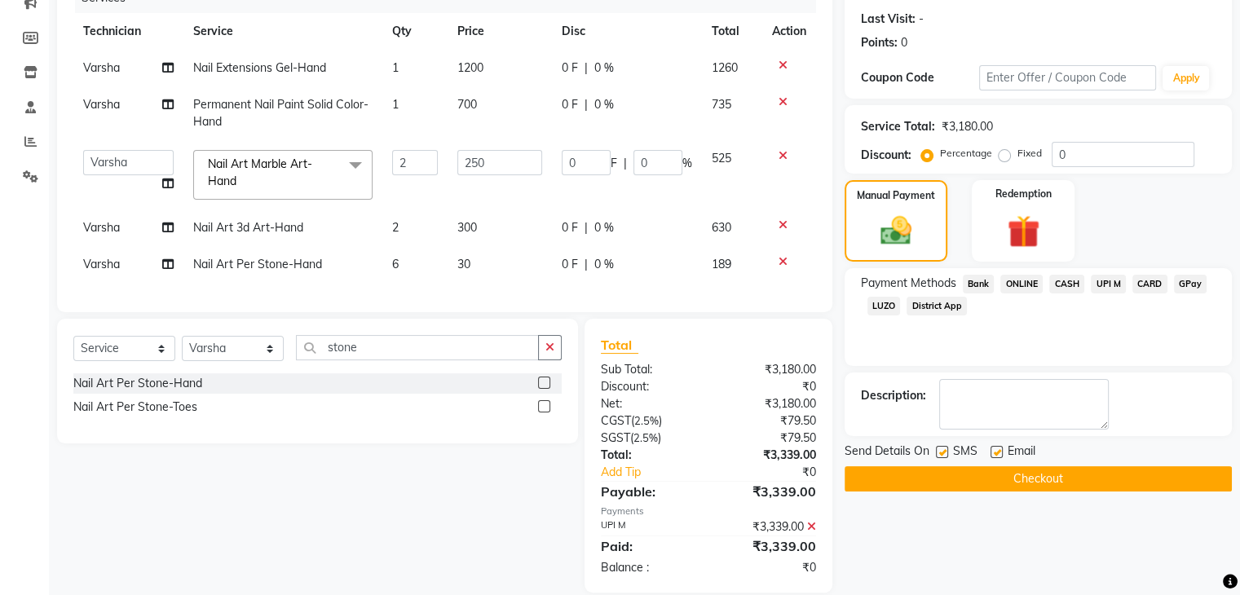
click at [1108, 482] on button "Checkout" at bounding box center [1038, 478] width 387 height 25
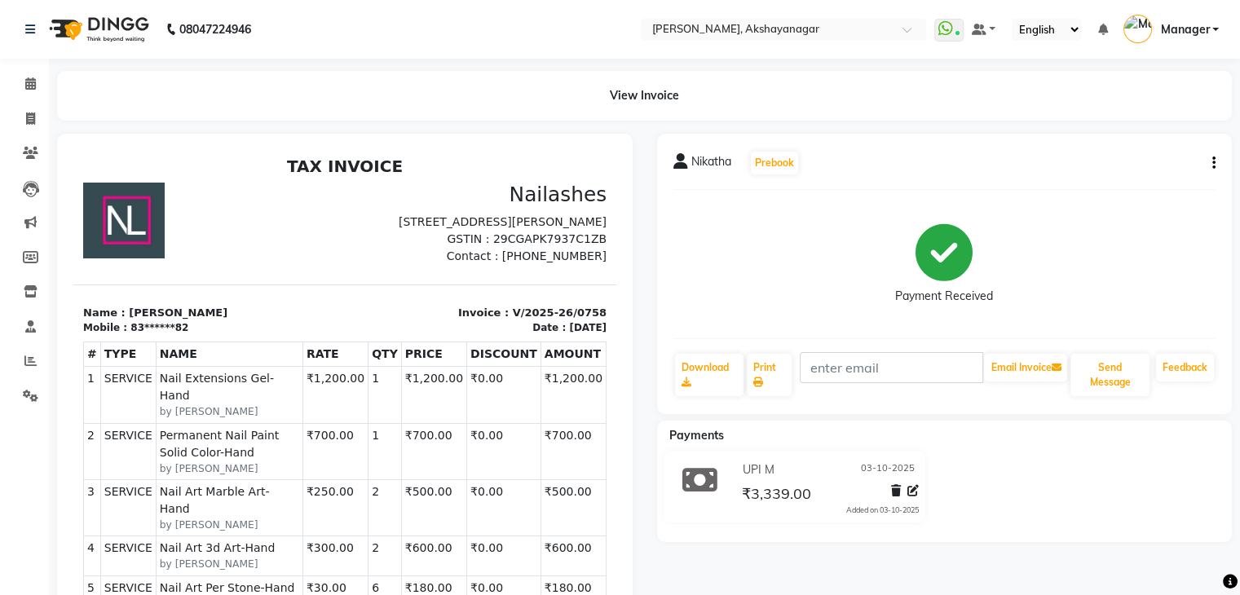
scroll to position [287, 0]
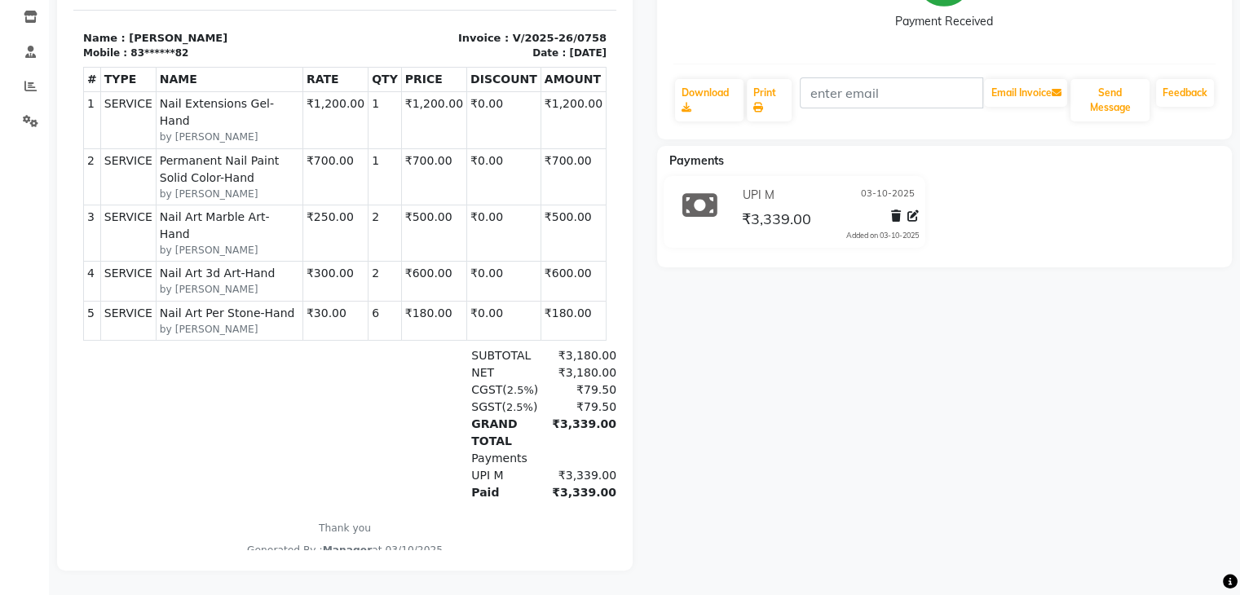
click at [397, 55] on section "Name : [PERSON_NAME] Mobile : 83******82 Invoice : V/2025-26/0758 Date : [DATE]" at bounding box center [344, 35] width 543 height 51
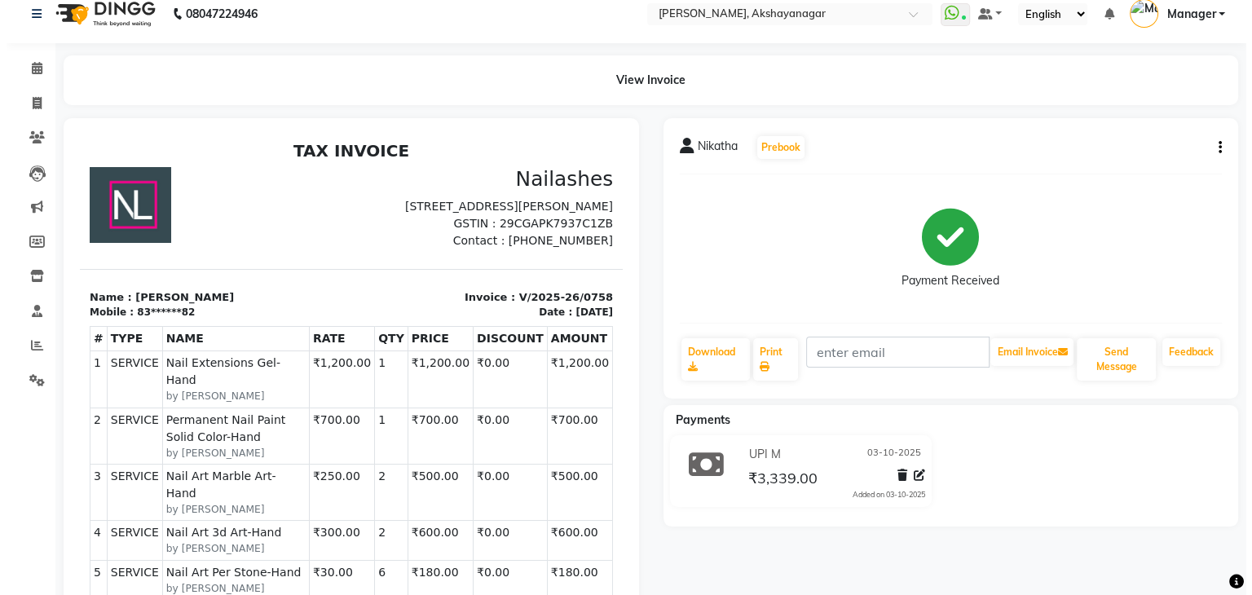
scroll to position [0, 0]
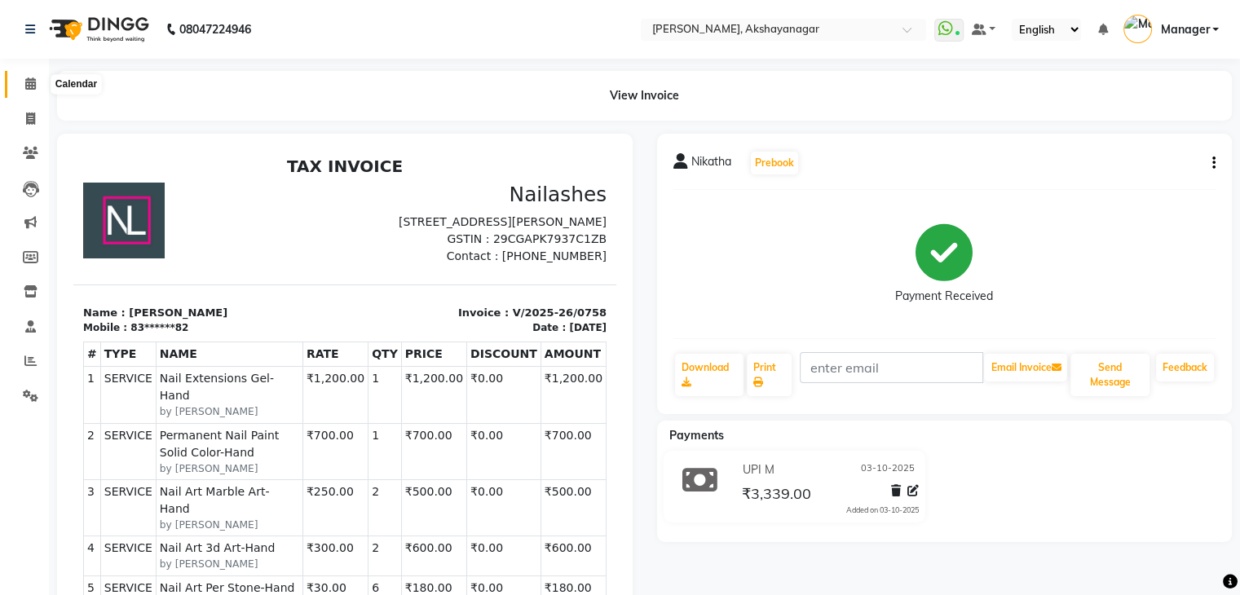
click at [32, 81] on icon at bounding box center [30, 83] width 11 height 12
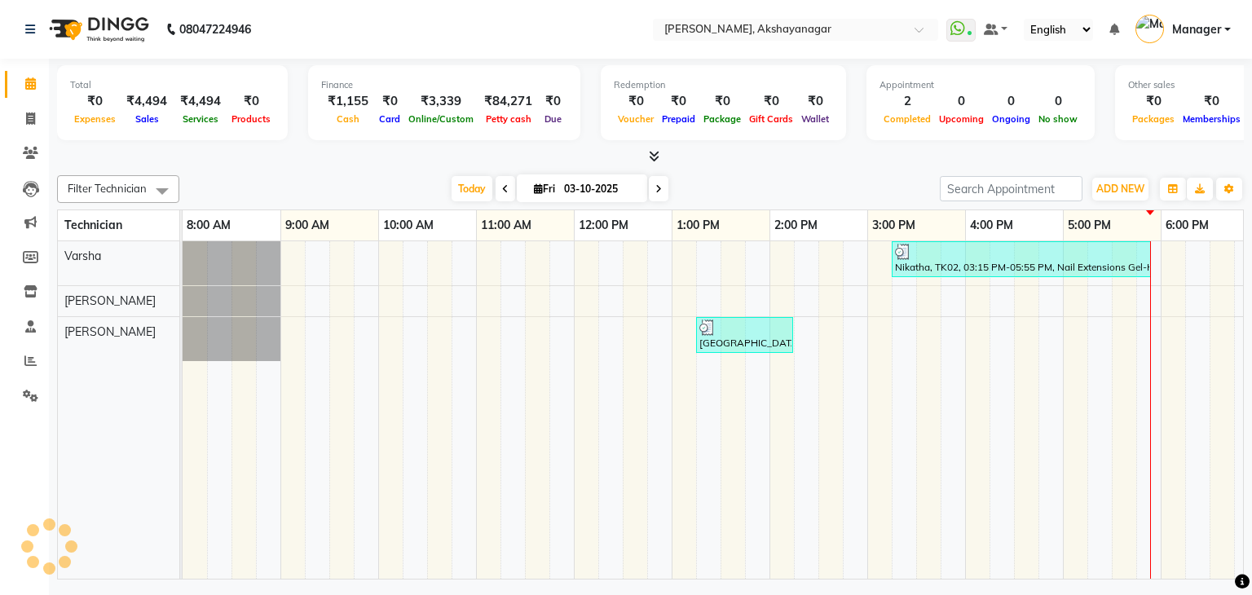
click at [280, 159] on div at bounding box center [650, 156] width 1187 height 17
click at [29, 356] on icon at bounding box center [30, 361] width 12 height 12
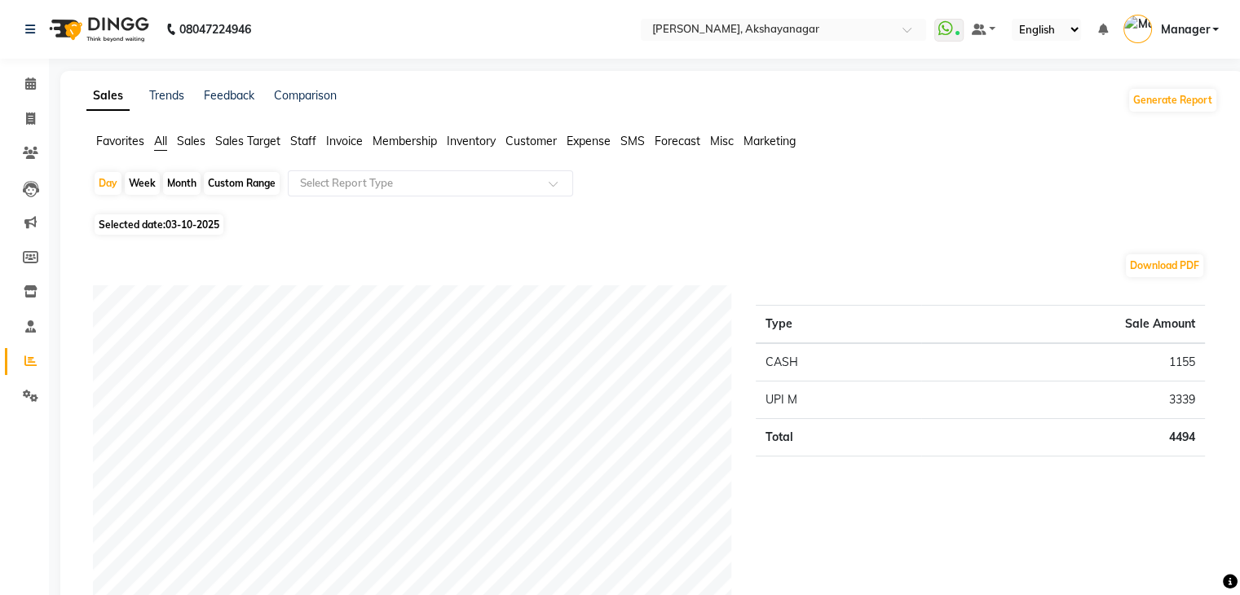
click at [302, 141] on span "Staff" at bounding box center [303, 141] width 26 height 15
